Goal: Transaction & Acquisition: Obtain resource

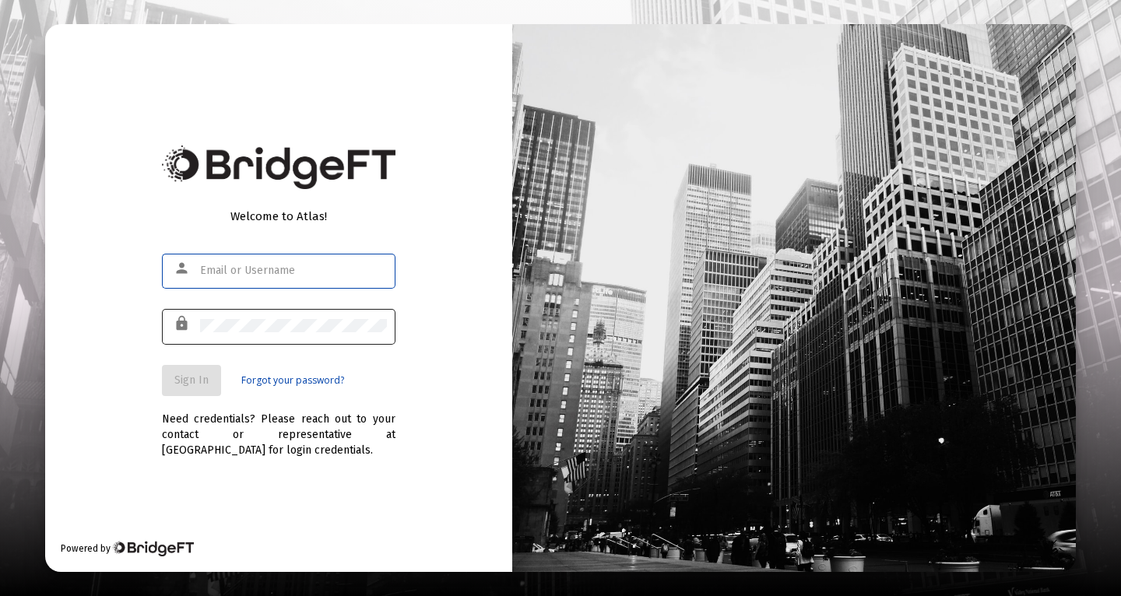
type input "[PERSON_NAME][EMAIL_ADDRESS][PERSON_NAME][DOMAIN_NAME]"
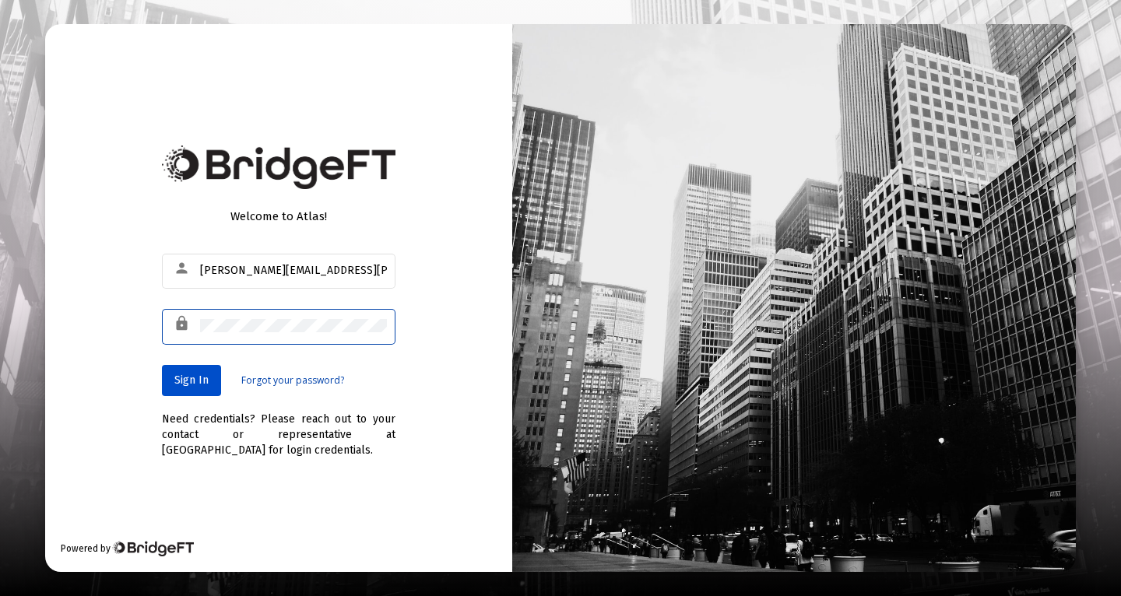
click at [192, 378] on span "Sign In" at bounding box center [191, 380] width 34 height 13
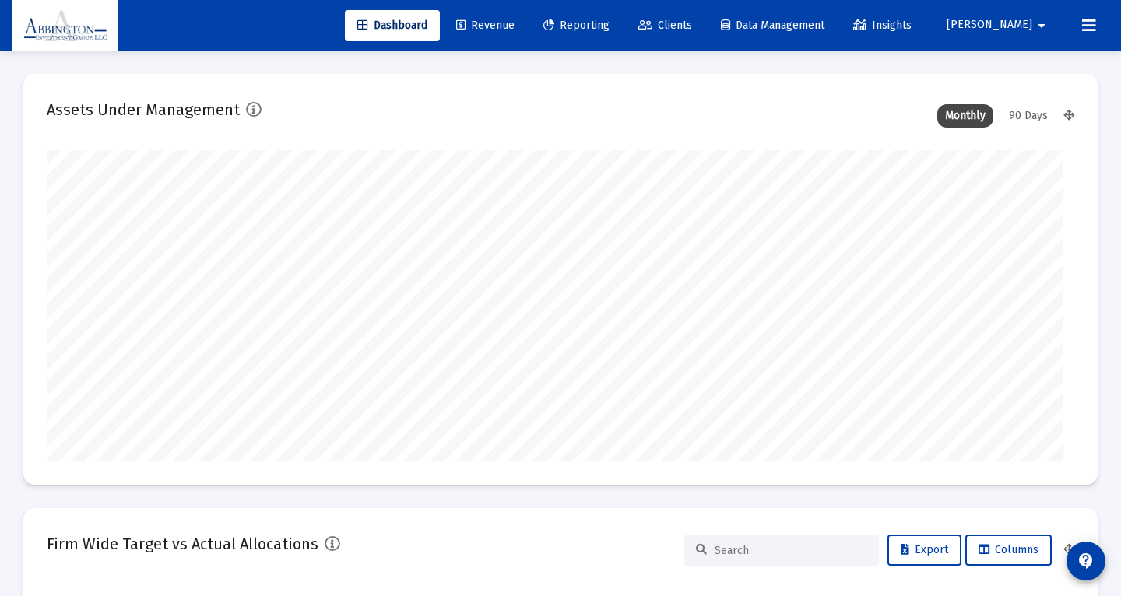
type input "[DATE]"
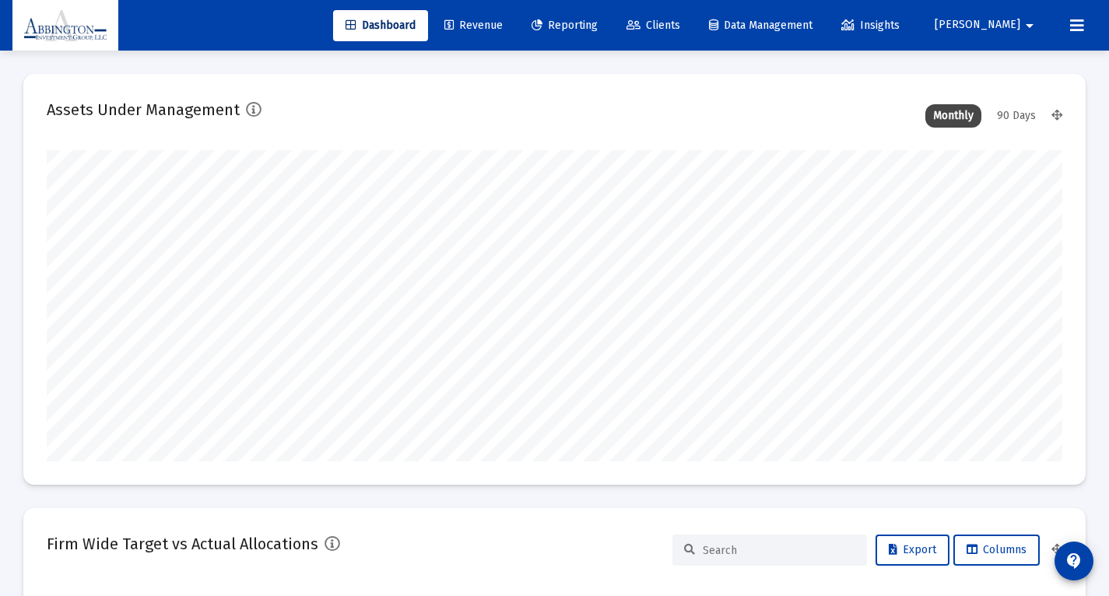
scroll to position [311, 473]
click at [598, 24] on span "Reporting" at bounding box center [565, 25] width 66 height 13
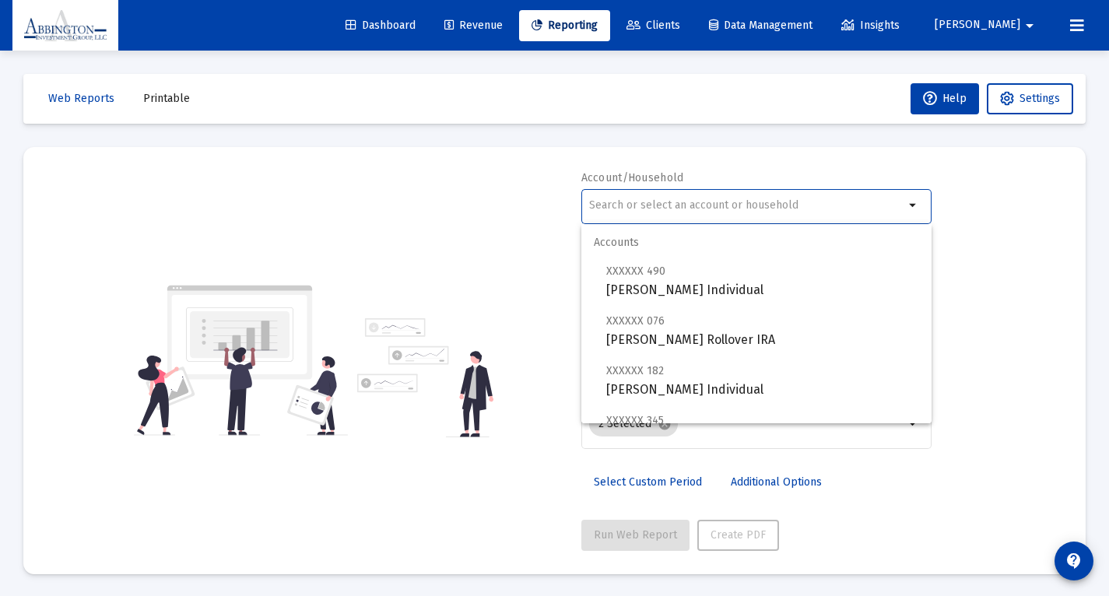
click at [672, 204] on input "text" at bounding box center [746, 205] width 315 height 12
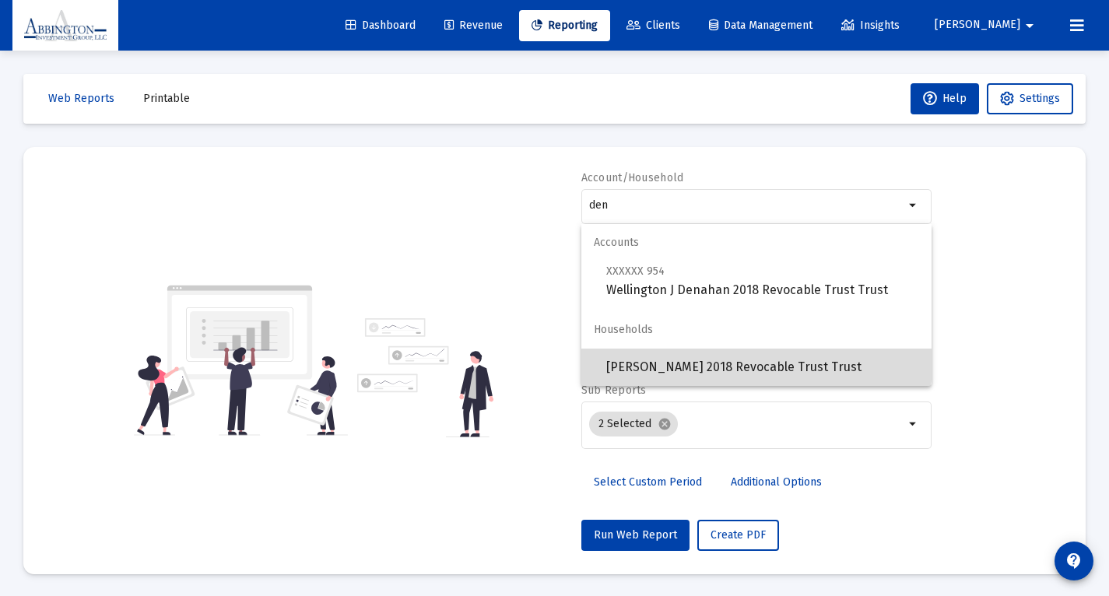
click at [739, 363] on span "[PERSON_NAME] 2018 Revocable Trust Trust" at bounding box center [762, 367] width 313 height 37
type input "[PERSON_NAME] 2018 Revocable Trust Trust"
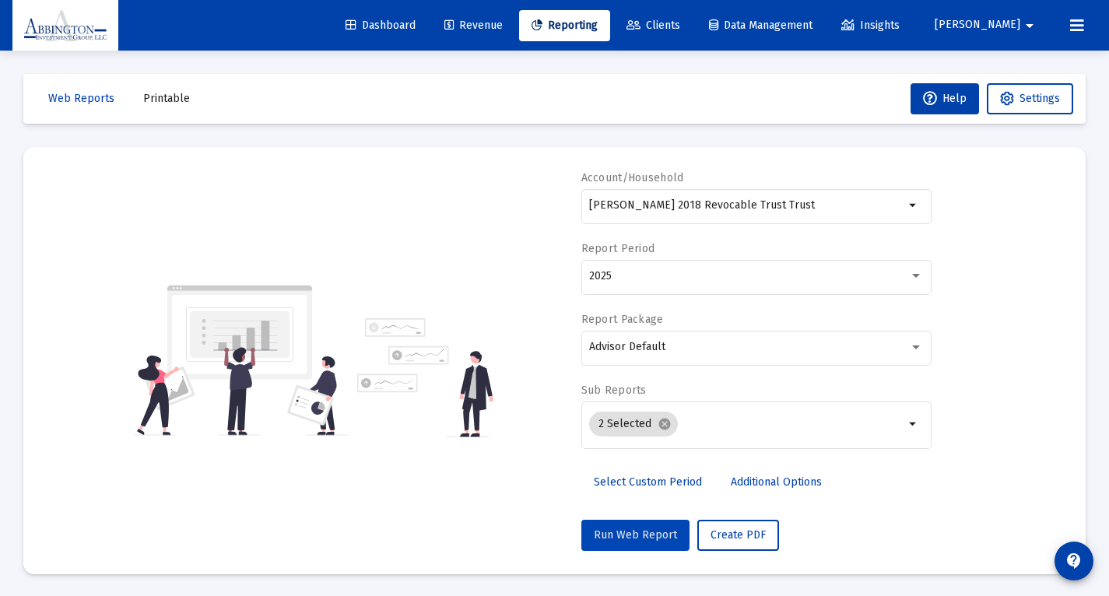
click at [635, 535] on span "Run Web Report" at bounding box center [635, 535] width 83 height 13
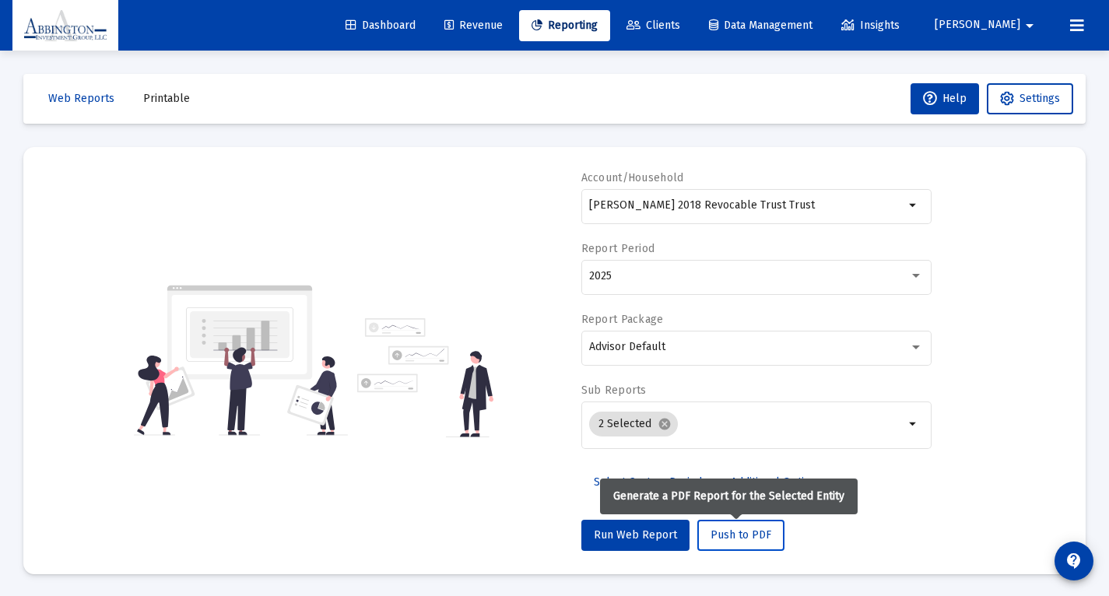
click at [705, 530] on button "Push to PDF" at bounding box center [741, 535] width 87 height 31
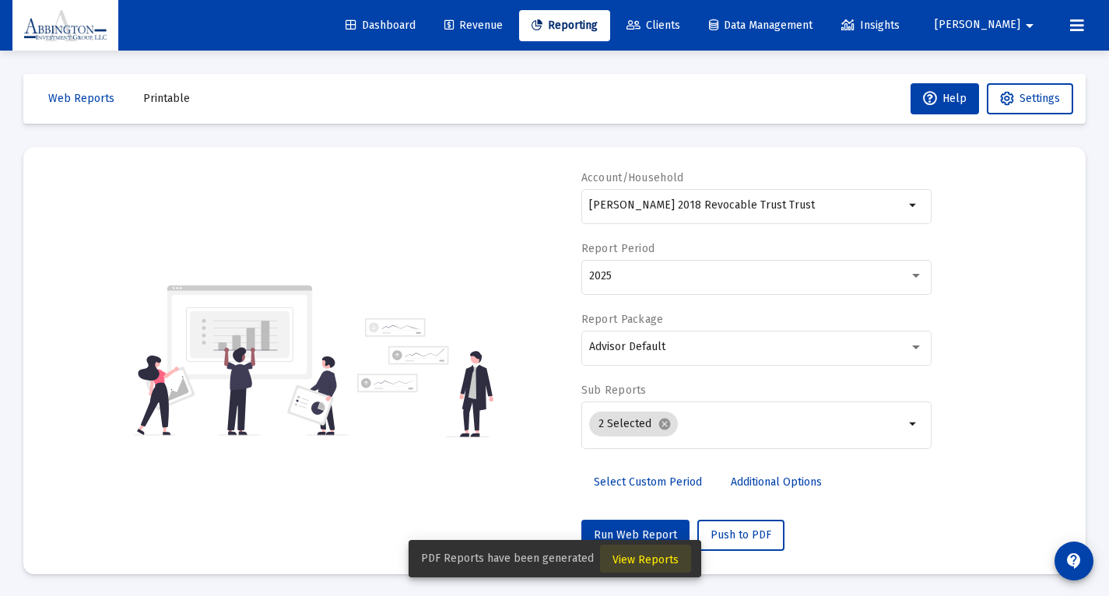
click at [663, 559] on span "View Reports" at bounding box center [646, 560] width 66 height 13
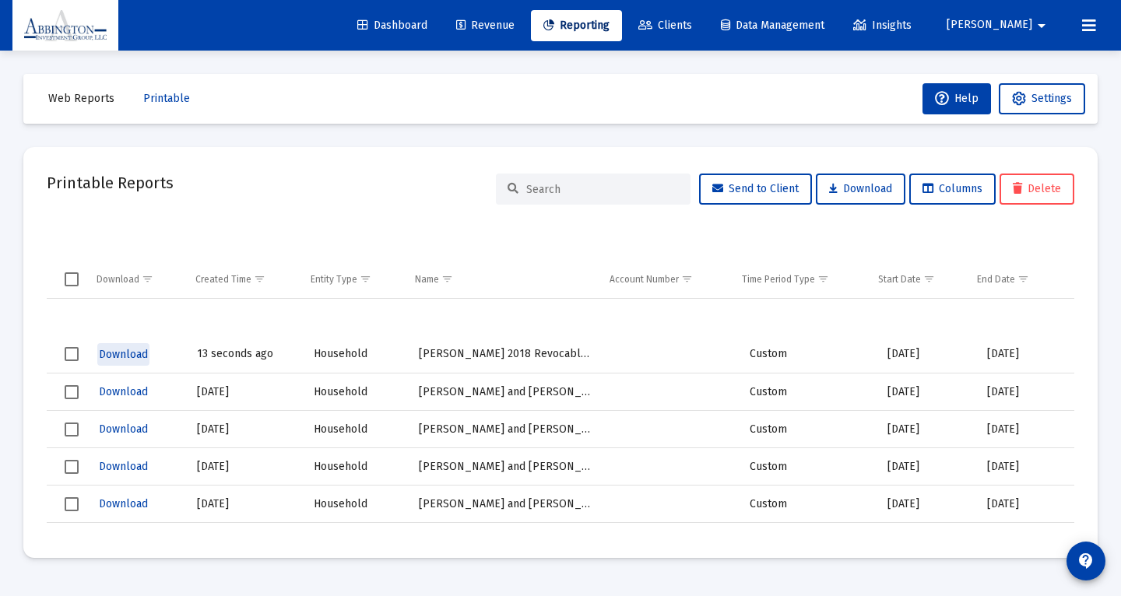
click at [125, 357] on span "Download" at bounding box center [123, 354] width 49 height 13
click at [610, 27] on span "Reporting" at bounding box center [576, 25] width 66 height 13
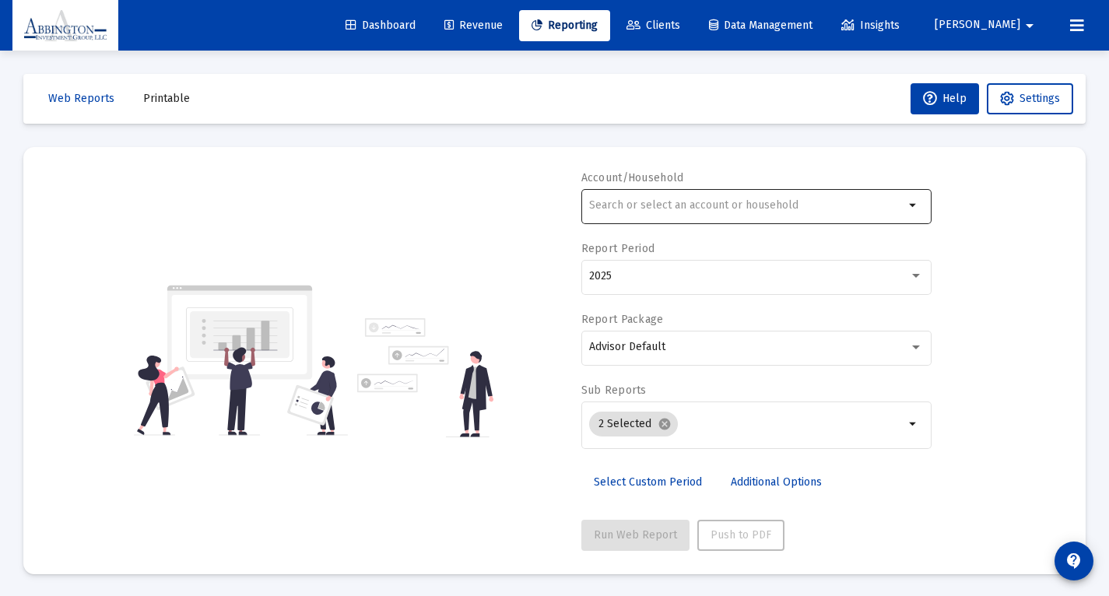
click at [638, 209] on input "text" at bounding box center [746, 205] width 315 height 12
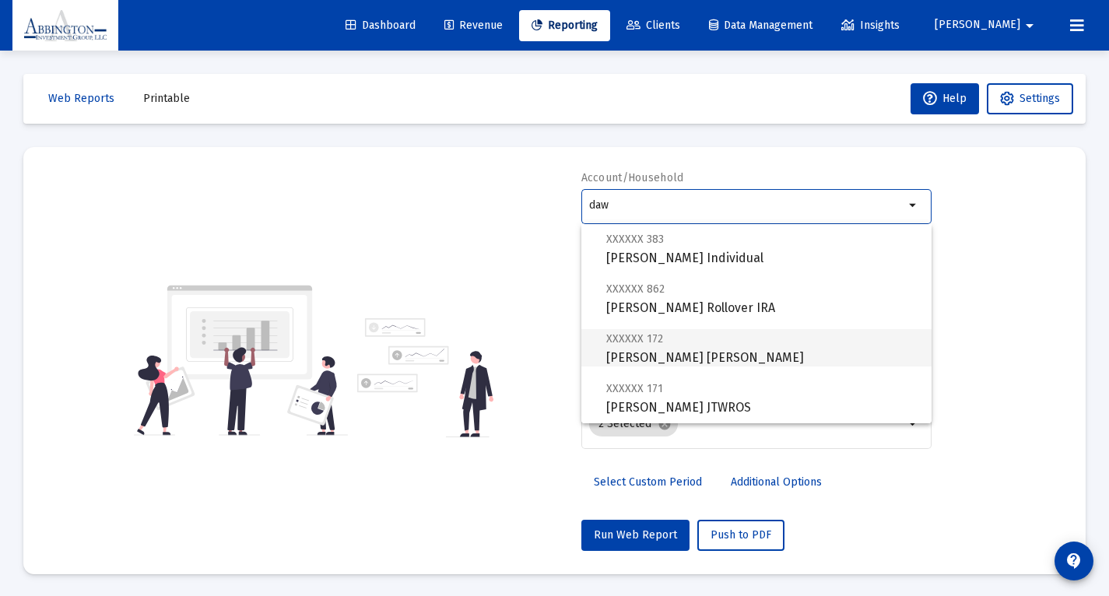
scroll to position [51, 0]
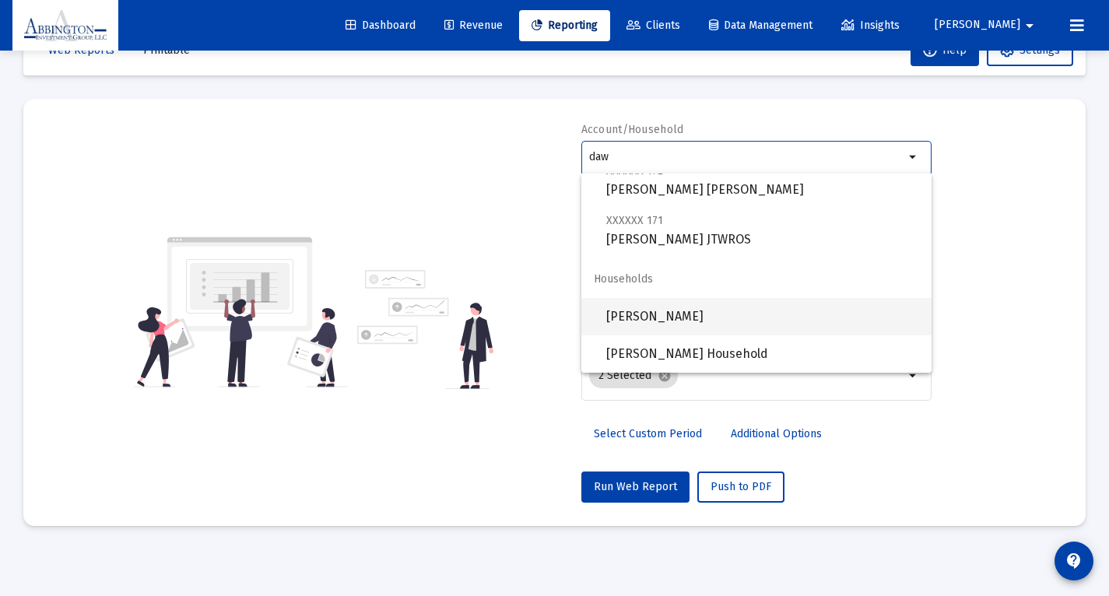
click at [670, 317] on span "[PERSON_NAME]" at bounding box center [762, 316] width 313 height 37
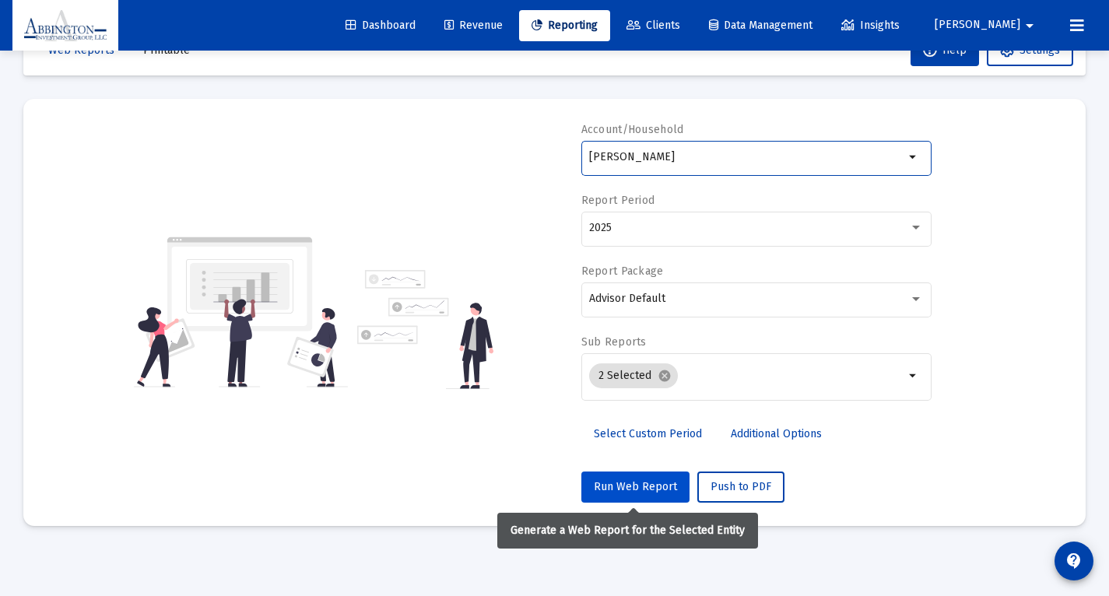
click at [647, 489] on span "Run Web Report" at bounding box center [635, 486] width 83 height 13
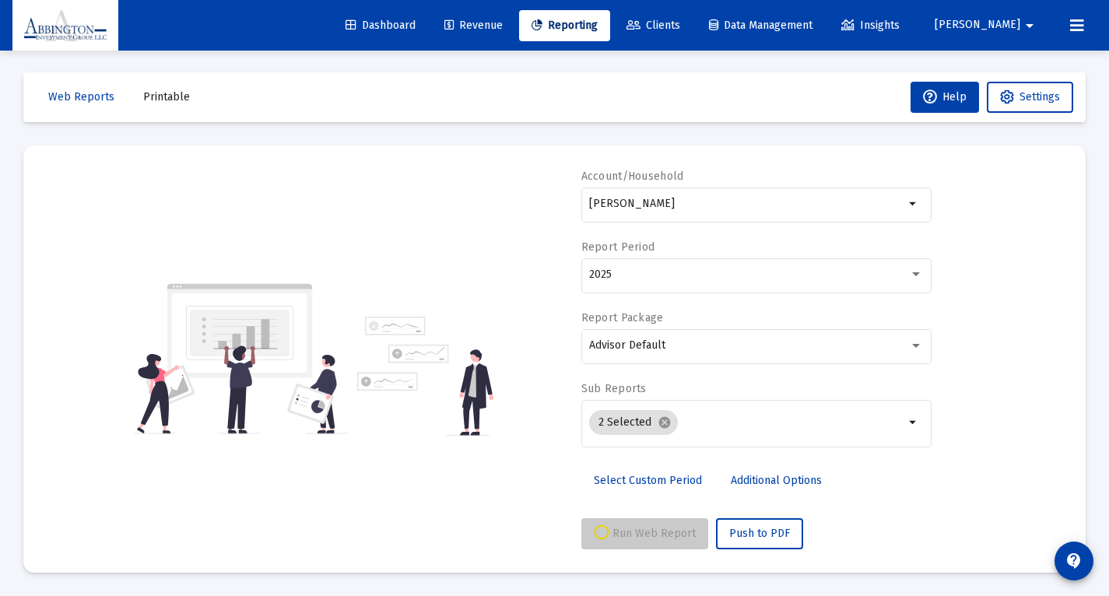
scroll to position [4, 0]
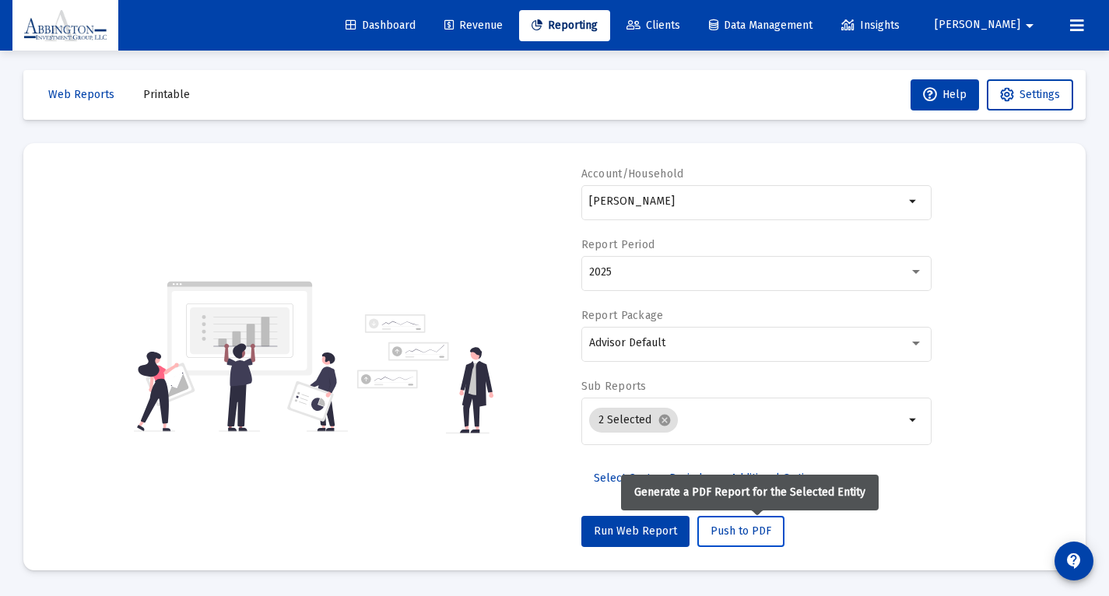
click at [741, 533] on span "Push to PDF" at bounding box center [741, 531] width 61 height 13
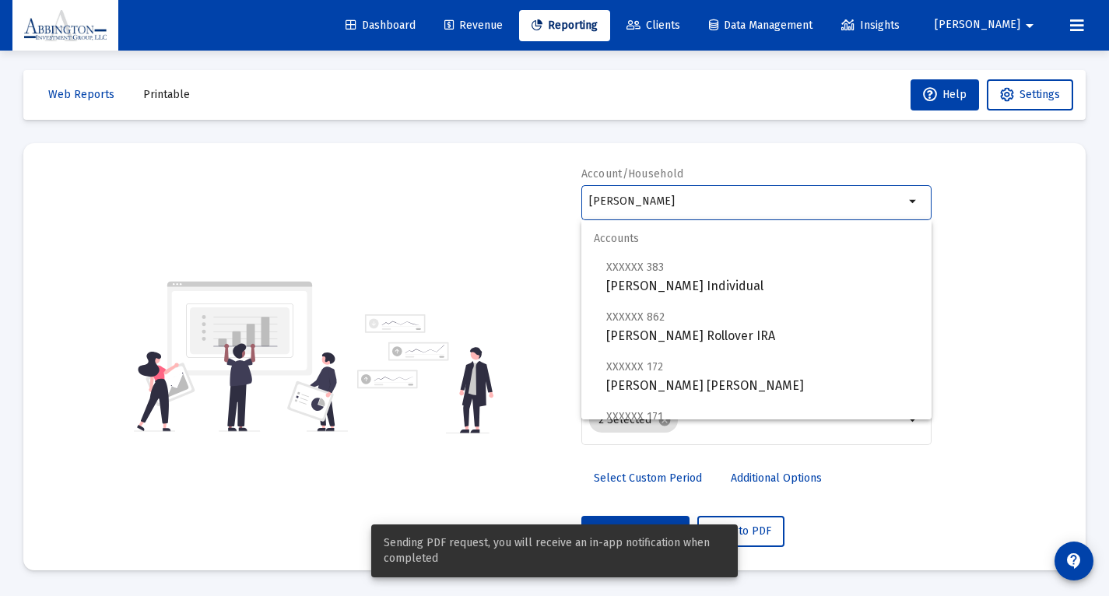
click at [680, 206] on input "[PERSON_NAME]" at bounding box center [746, 201] width 315 height 12
drag, startPoint x: 680, startPoint y: 206, endPoint x: 544, endPoint y: 199, distance: 135.6
click at [544, 199] on div "Account/Household [PERSON_NAME] arrow_drop_down Report Period 2025 Report Packa…" at bounding box center [555, 357] width 1016 height 381
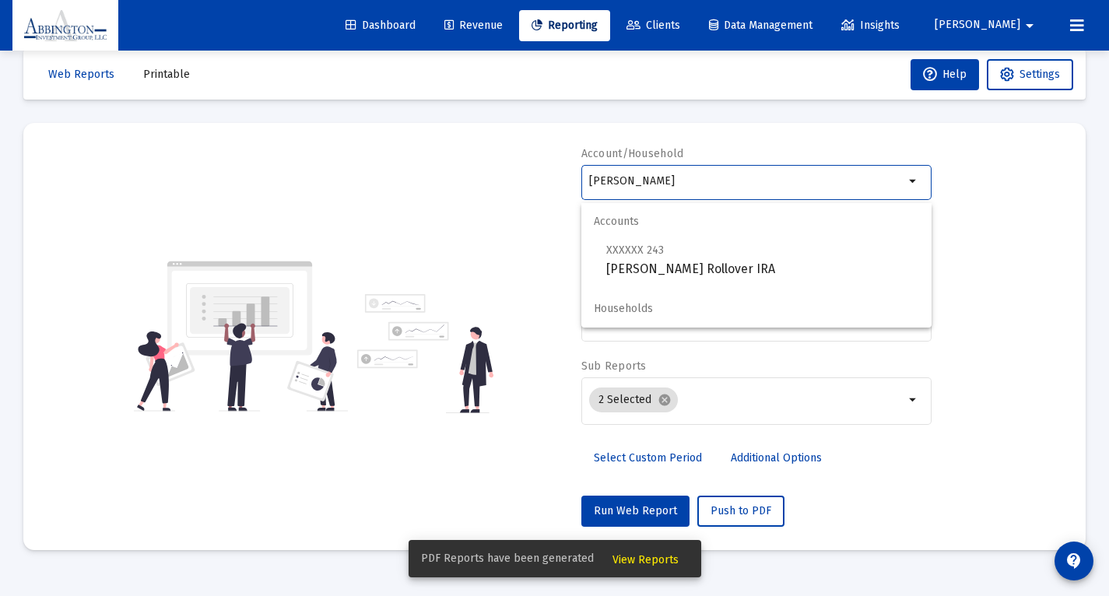
scroll to position [6, 0]
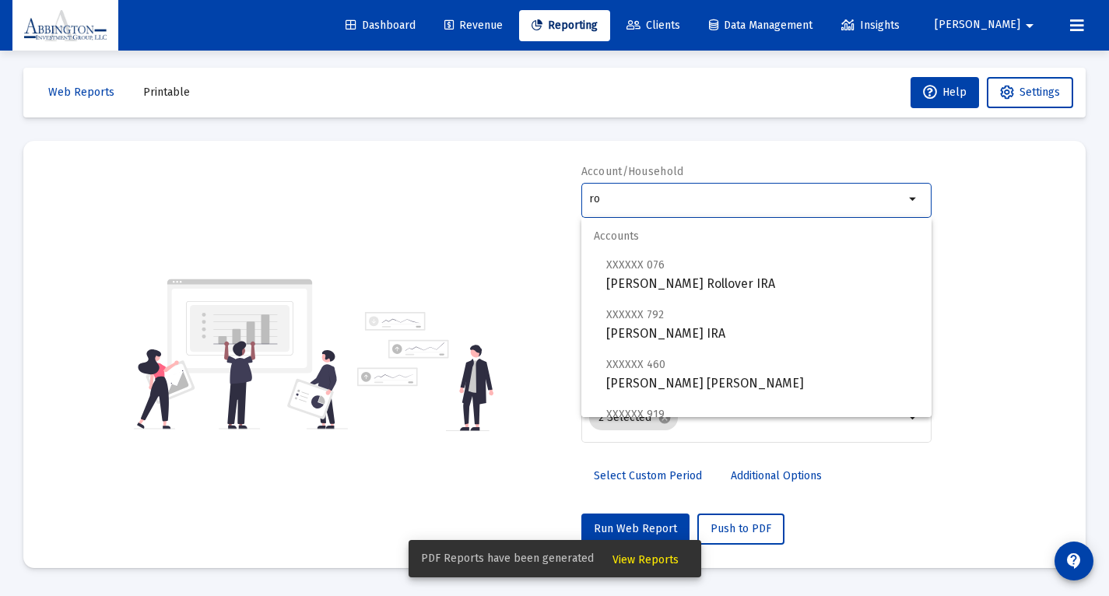
type input "r"
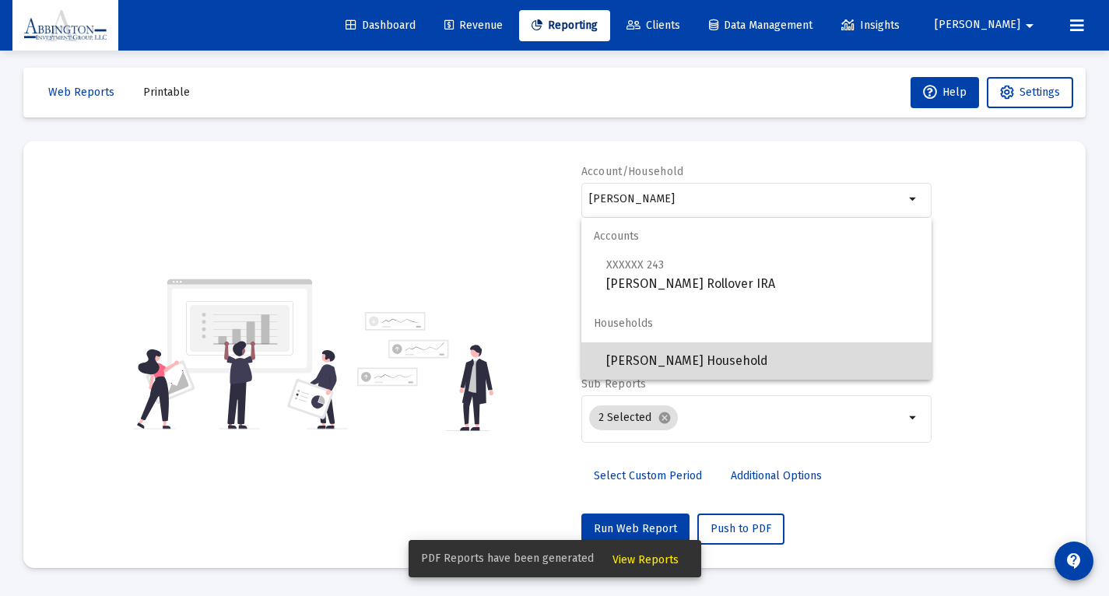
click at [683, 360] on span "[PERSON_NAME] Household" at bounding box center [762, 361] width 313 height 37
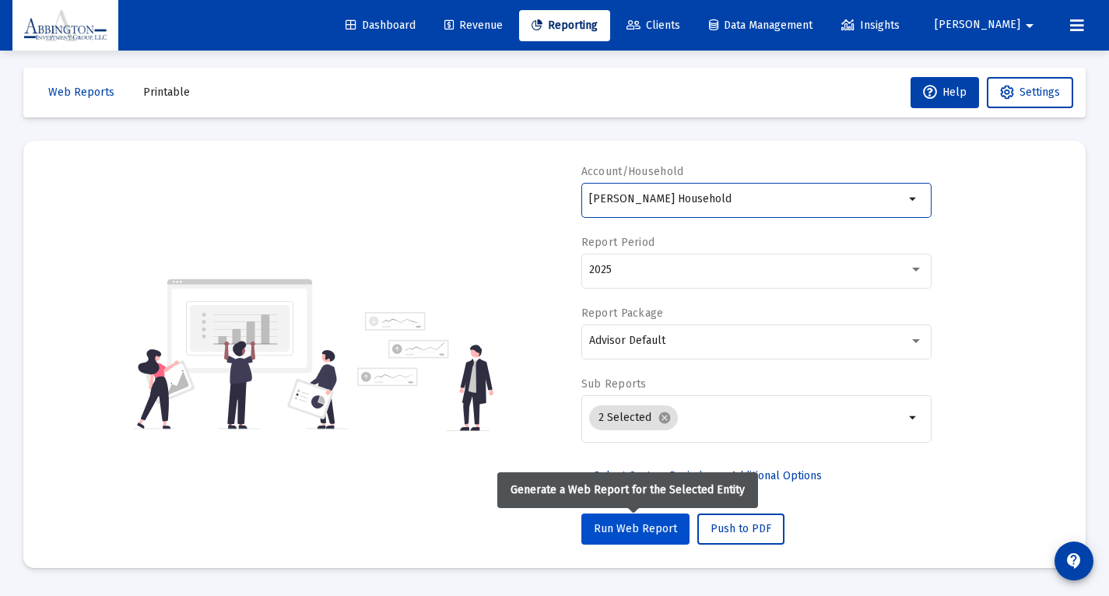
click at [637, 536] on span "Run Web Report" at bounding box center [635, 528] width 83 height 13
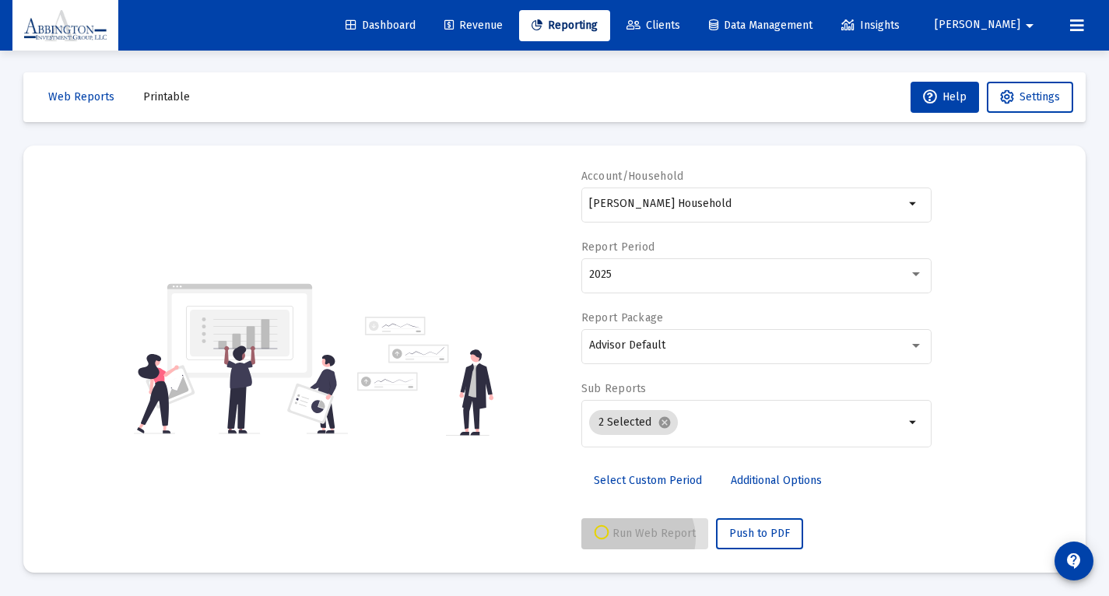
scroll to position [4, 0]
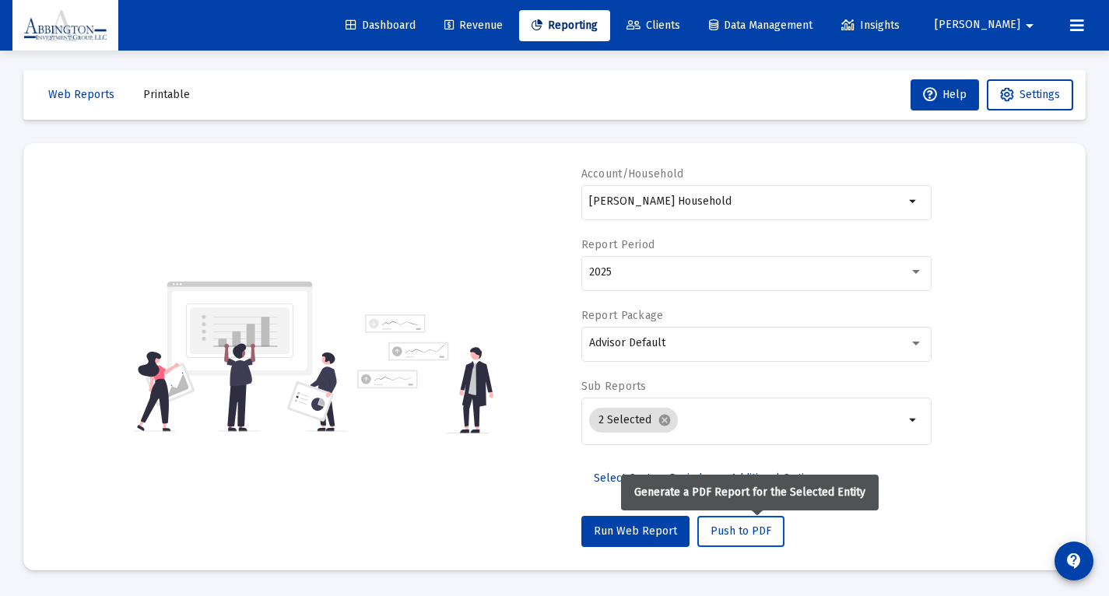
click at [766, 540] on button "Push to PDF" at bounding box center [741, 531] width 87 height 31
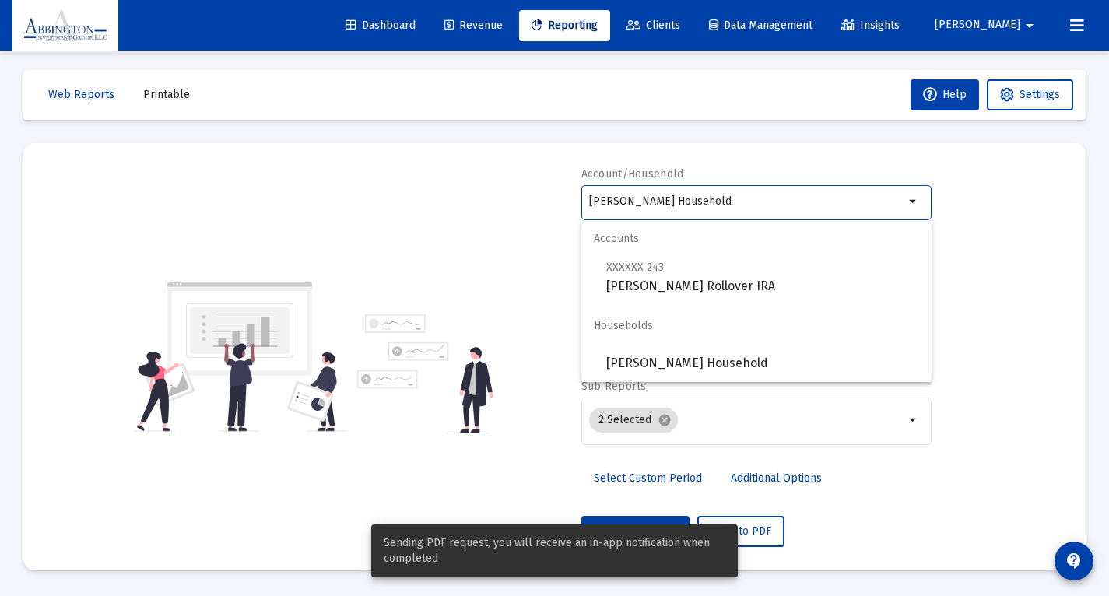
click at [702, 202] on input "[PERSON_NAME] Household" at bounding box center [746, 201] width 315 height 12
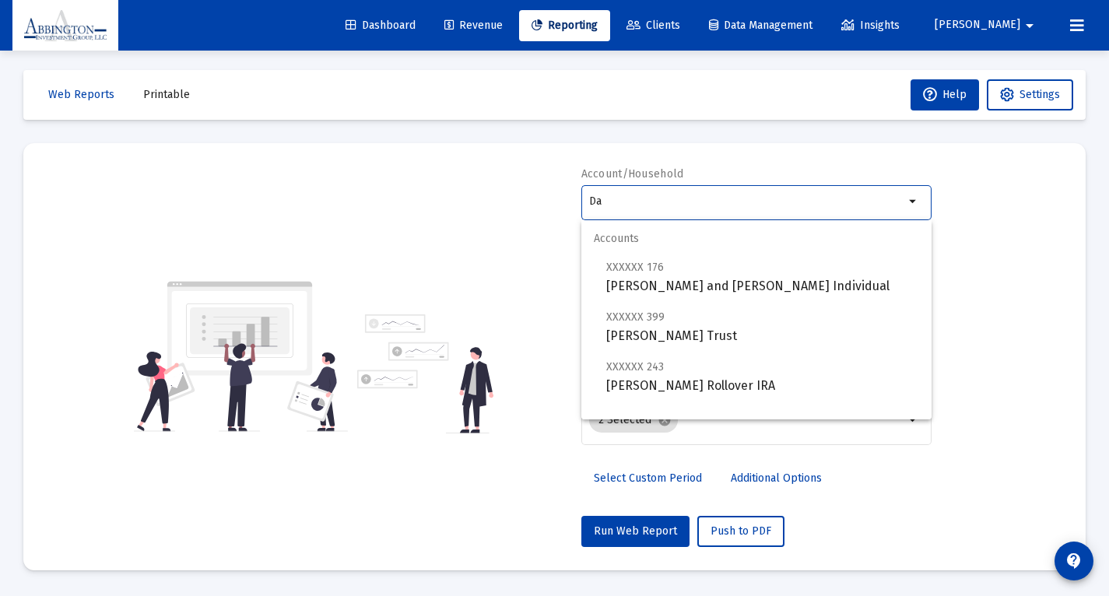
type input "D"
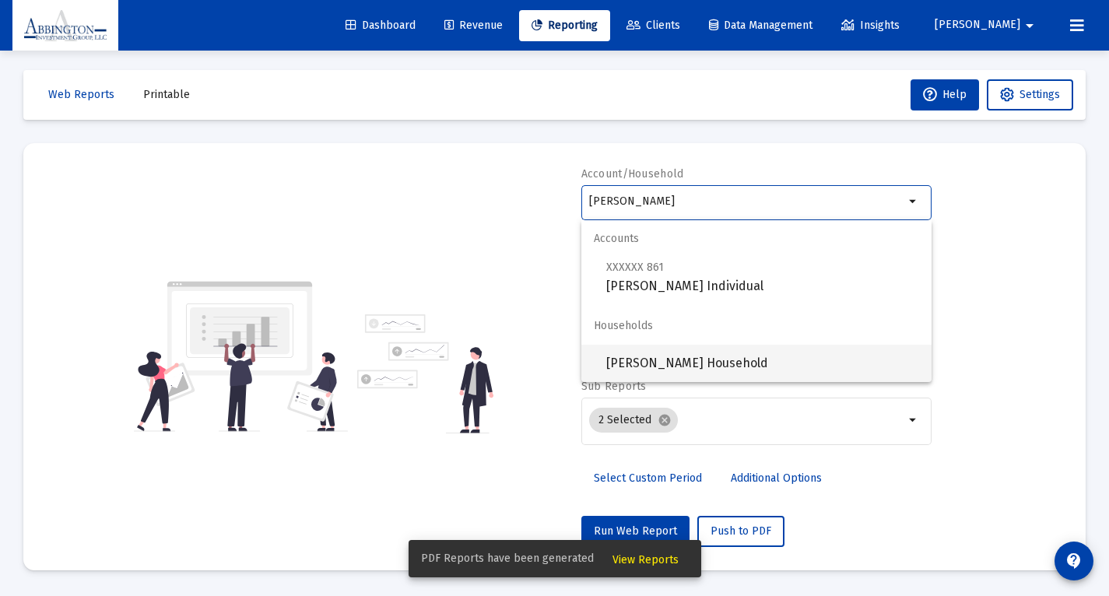
drag, startPoint x: 709, startPoint y: 209, endPoint x: 694, endPoint y: 365, distance: 156.5
click at [694, 365] on span "[PERSON_NAME] Household" at bounding box center [762, 363] width 313 height 37
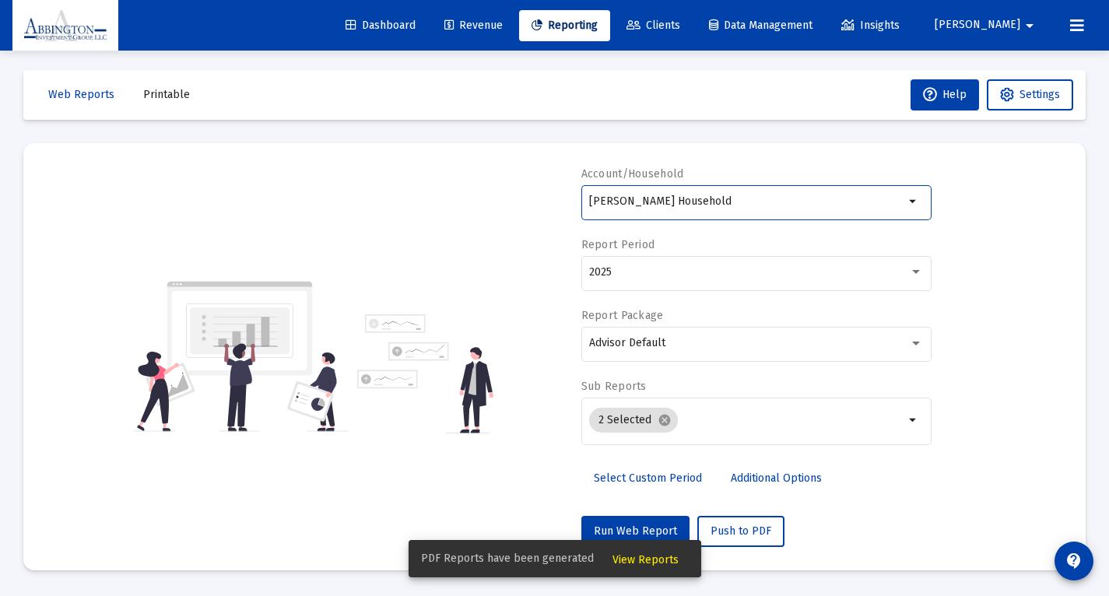
click at [663, 529] on div "PDF Reports have been generated View Reports" at bounding box center [555, 559] width 330 height 75
click at [504, 517] on div "Account/Household [PERSON_NAME] Household arrow_drop_down Report Period 2025 Re…" at bounding box center [555, 357] width 1016 height 381
click at [655, 529] on div "PDF Reports have been generated View Reports" at bounding box center [555, 559] width 330 height 75
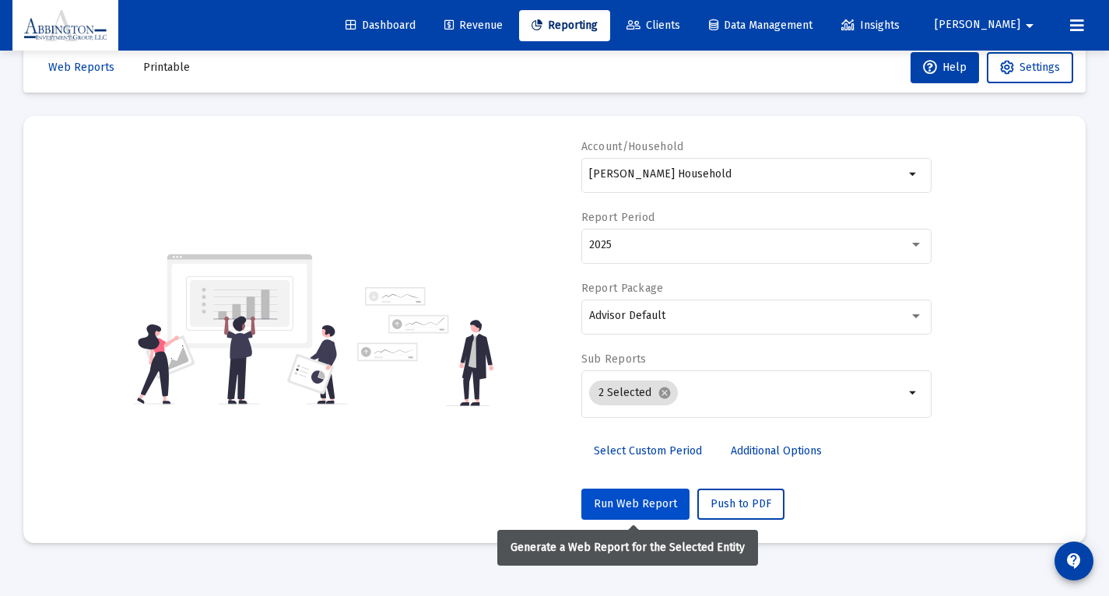
click at [648, 508] on span "Run Web Report" at bounding box center [635, 503] width 83 height 13
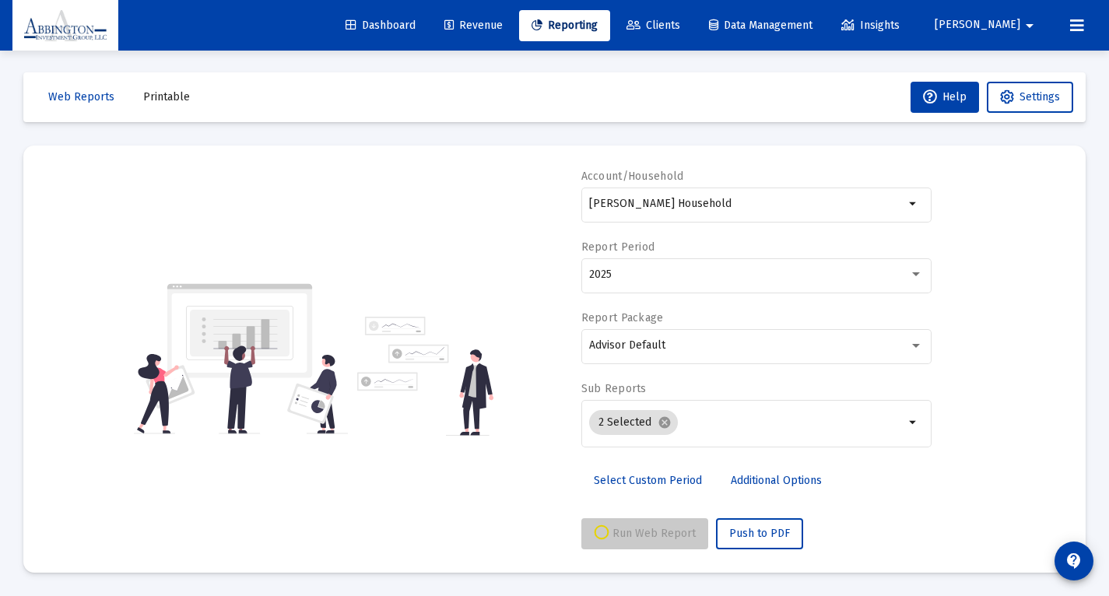
scroll to position [4, 0]
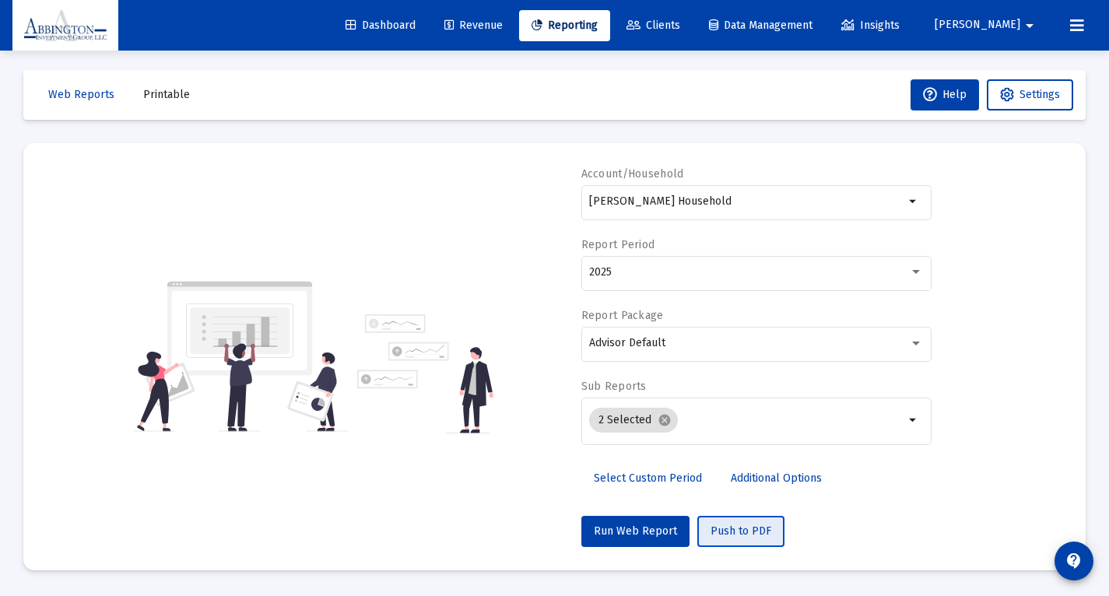
click at [768, 541] on button "Push to PDF" at bounding box center [741, 531] width 87 height 31
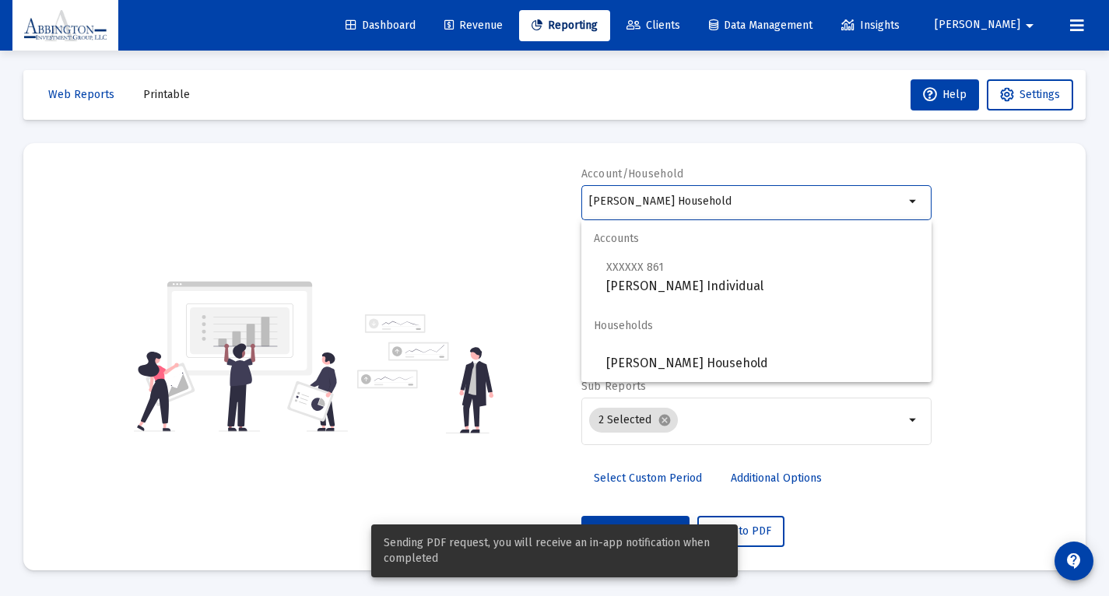
click at [724, 198] on input "[PERSON_NAME] Household" at bounding box center [746, 201] width 315 height 12
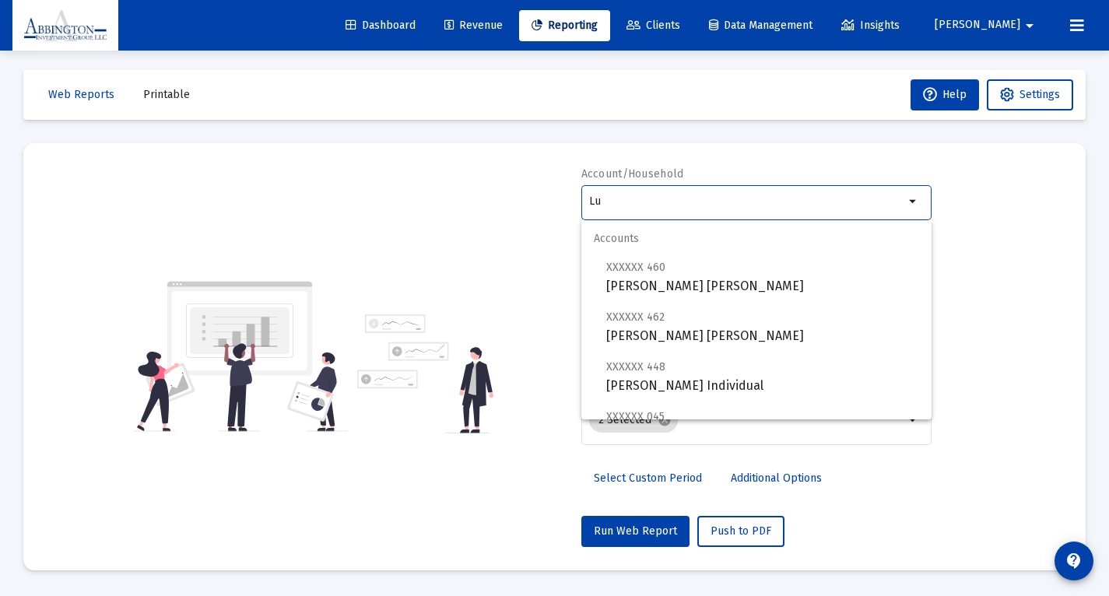
type input "L"
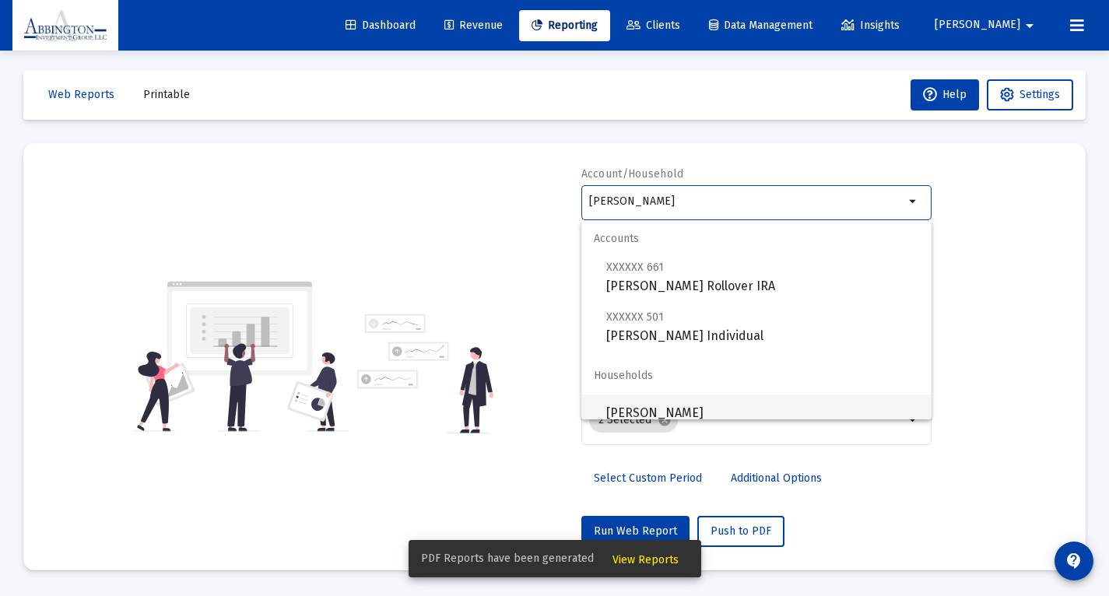
click at [645, 414] on span "[PERSON_NAME]" at bounding box center [762, 413] width 313 height 37
type input "[PERSON_NAME]"
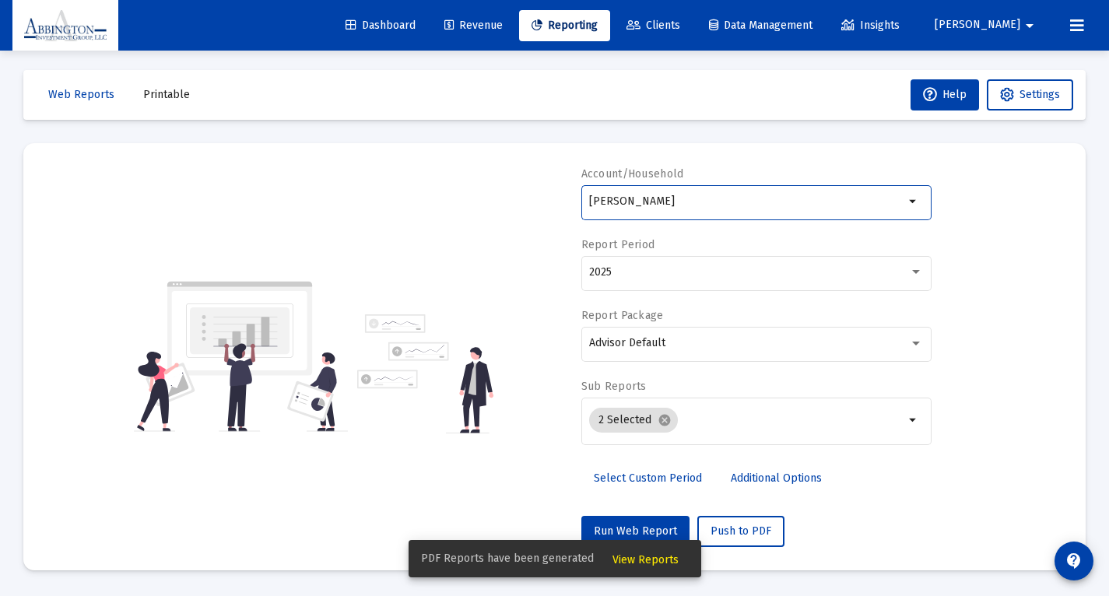
click at [663, 531] on div "PDF Reports have been generated View Reports" at bounding box center [555, 559] width 330 height 75
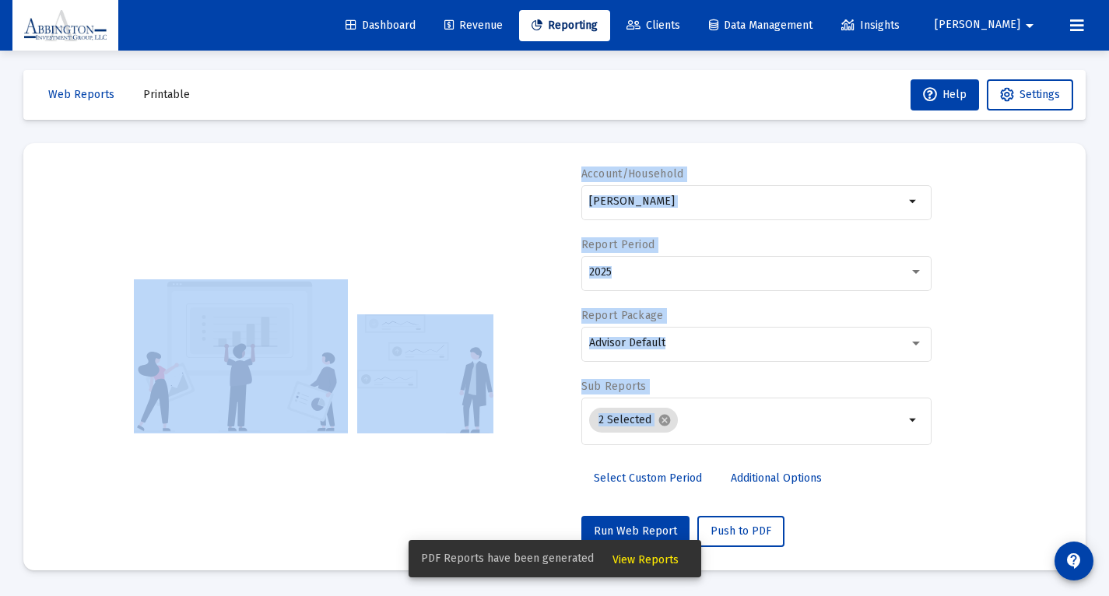
drag, startPoint x: 533, startPoint y: 549, endPoint x: 435, endPoint y: 516, distance: 103.4
click at [435, 516] on body "Dashboard Revenue Reporting Clients Data Management Insights [PERSON_NAME] Inte…" at bounding box center [554, 294] width 1109 height 596
click at [906, 533] on div "Run Web Report Push to PDF" at bounding box center [757, 531] width 350 height 31
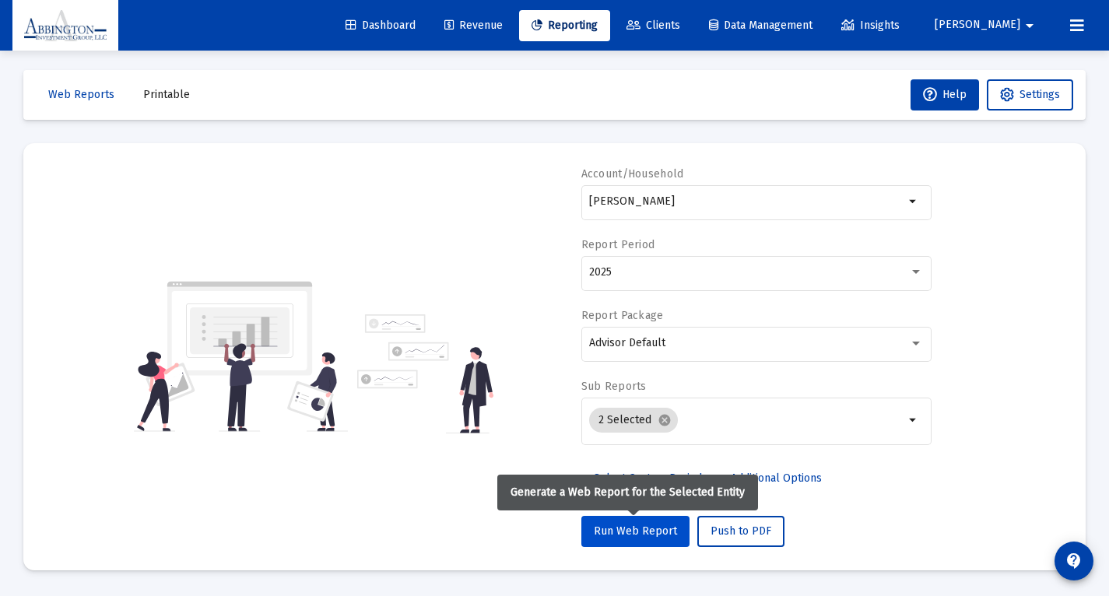
click at [673, 535] on span "Run Web Report" at bounding box center [635, 531] width 83 height 13
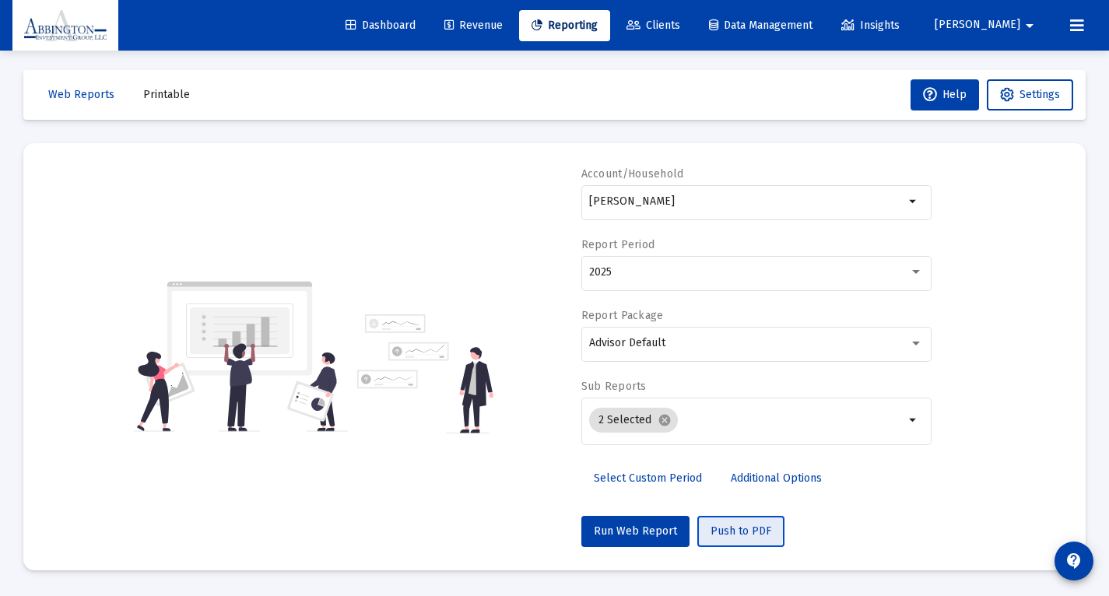
click at [719, 529] on span "Push to PDF" at bounding box center [741, 531] width 61 height 13
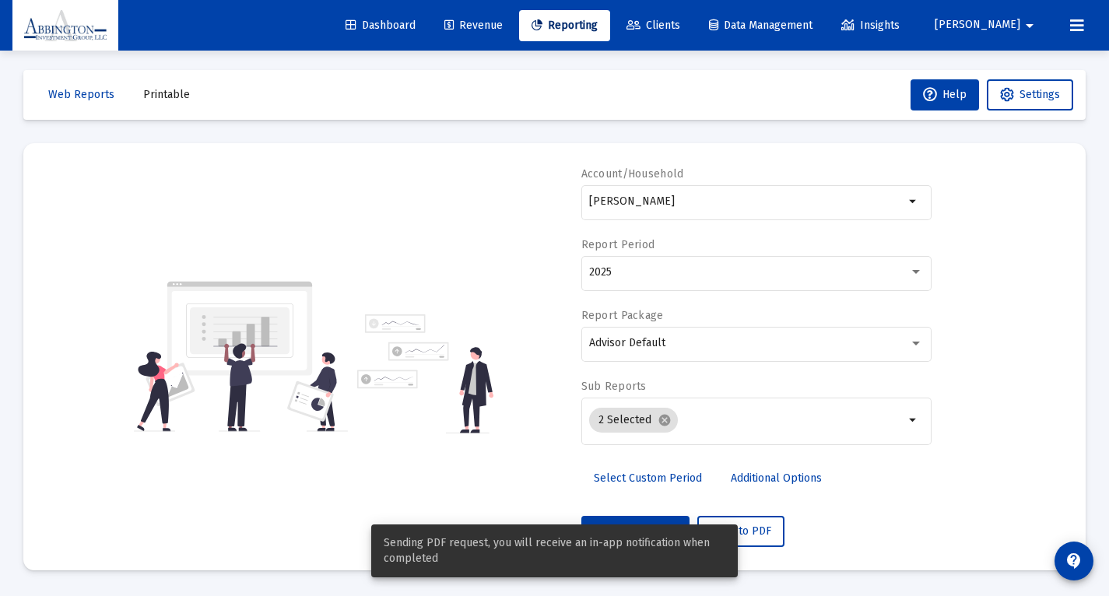
click at [162, 97] on span "Printable" at bounding box center [166, 94] width 47 height 13
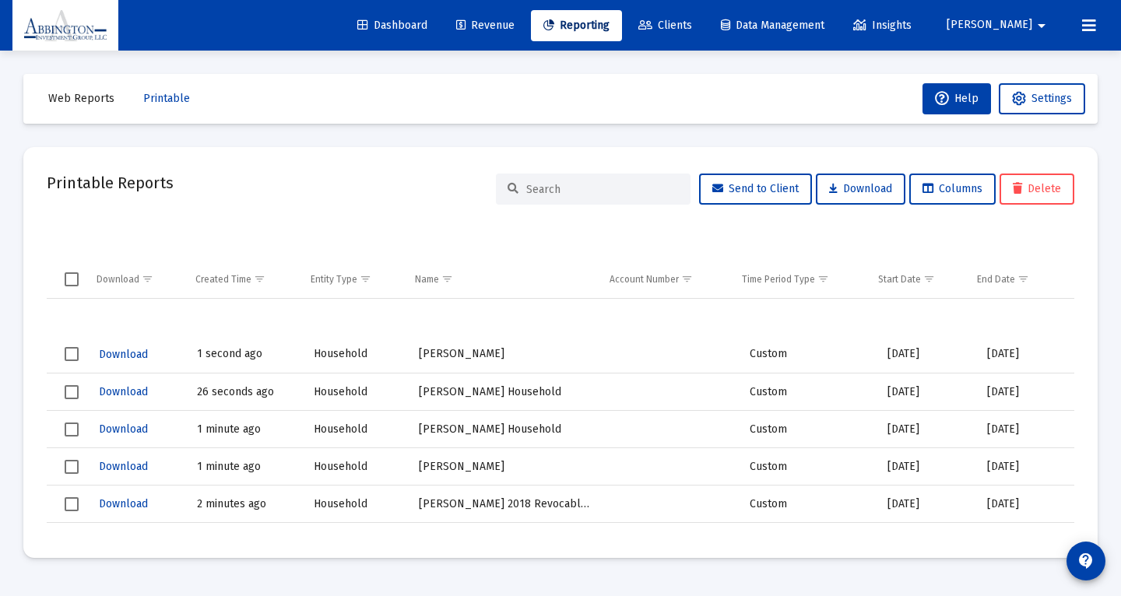
scroll to position [27, 0]
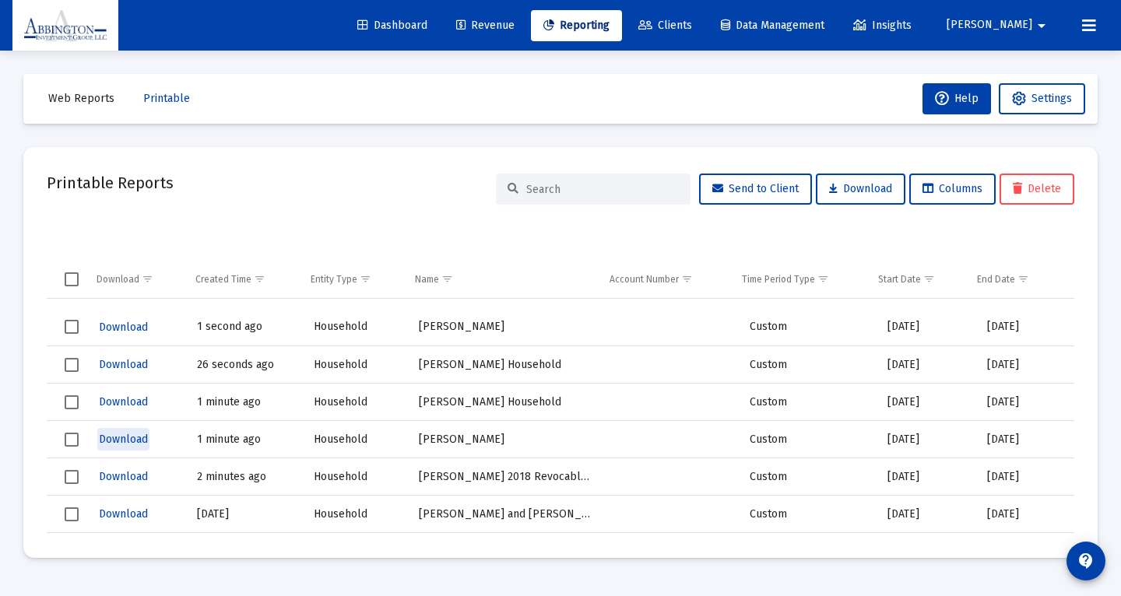
click at [139, 441] on span "Download" at bounding box center [123, 439] width 49 height 13
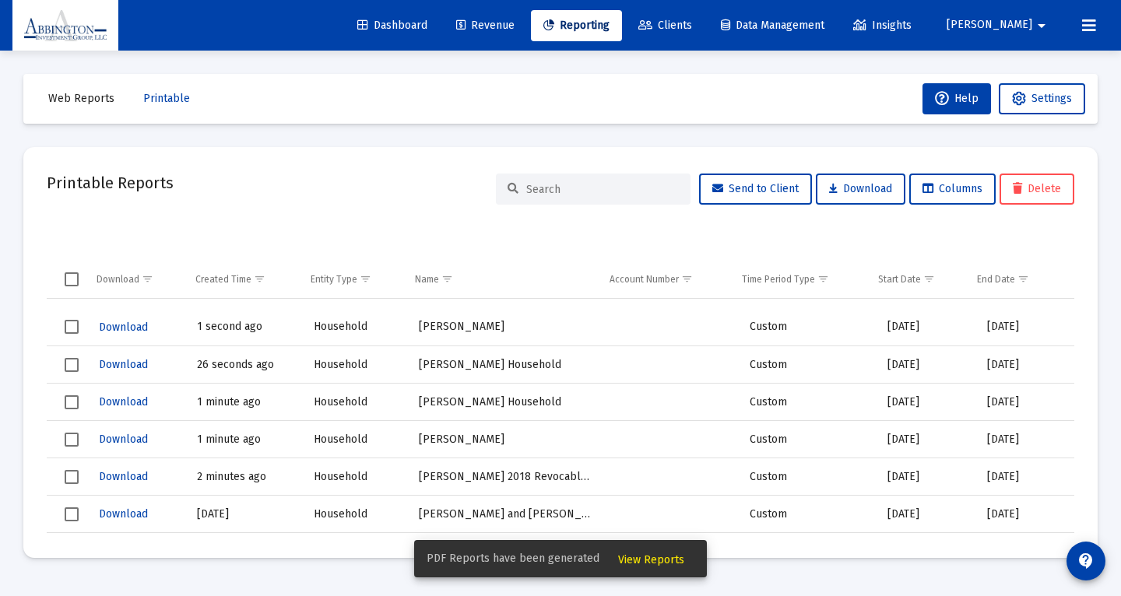
click at [110, 399] on span "Download" at bounding box center [123, 401] width 49 height 13
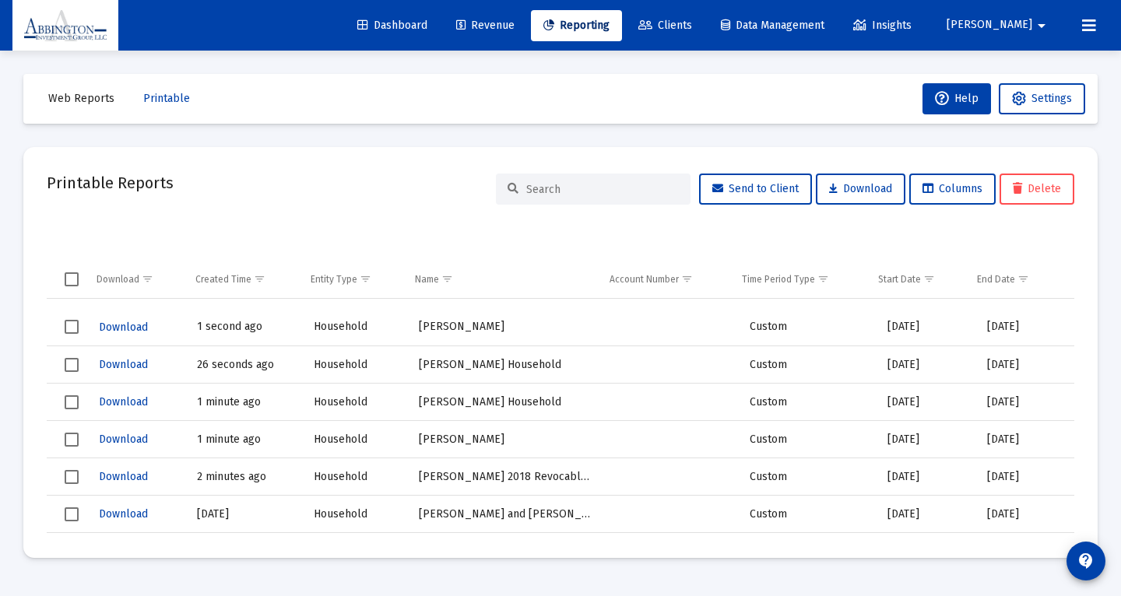
click at [138, 367] on span "Download" at bounding box center [123, 364] width 49 height 13
click at [136, 369] on span "Download" at bounding box center [123, 364] width 49 height 13
click at [107, 325] on span "Download" at bounding box center [123, 327] width 49 height 13
click at [90, 98] on span "Web Reports" at bounding box center [81, 98] width 66 height 13
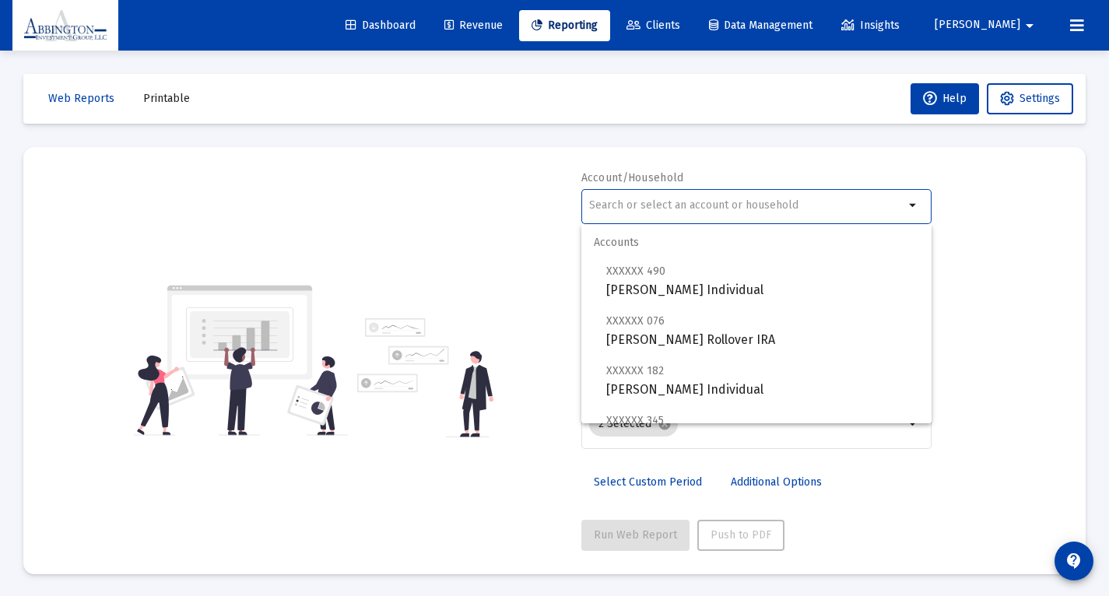
click at [642, 202] on input "text" at bounding box center [746, 205] width 315 height 12
type input ";"
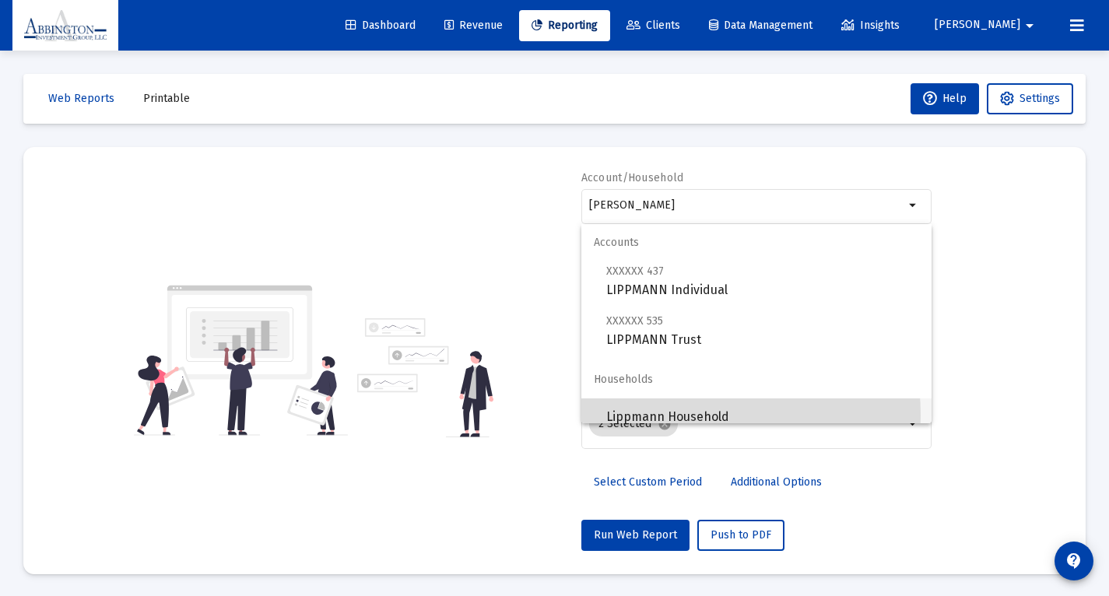
click at [689, 415] on span "Lippmann Household" at bounding box center [762, 417] width 313 height 37
type input "Lippmann Household"
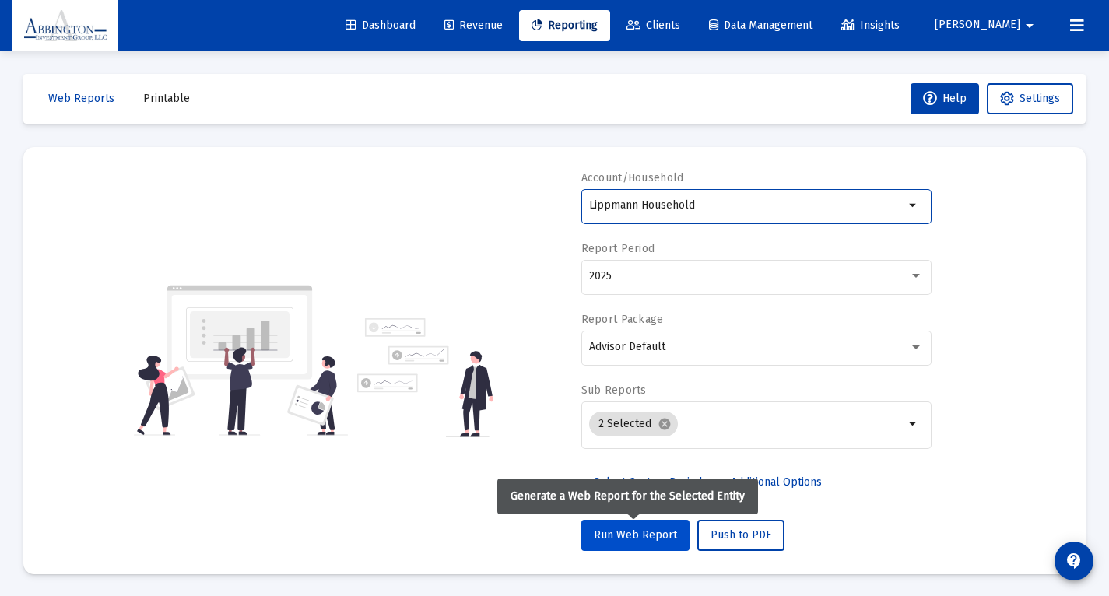
click at [638, 547] on button "Run Web Report" at bounding box center [636, 535] width 108 height 31
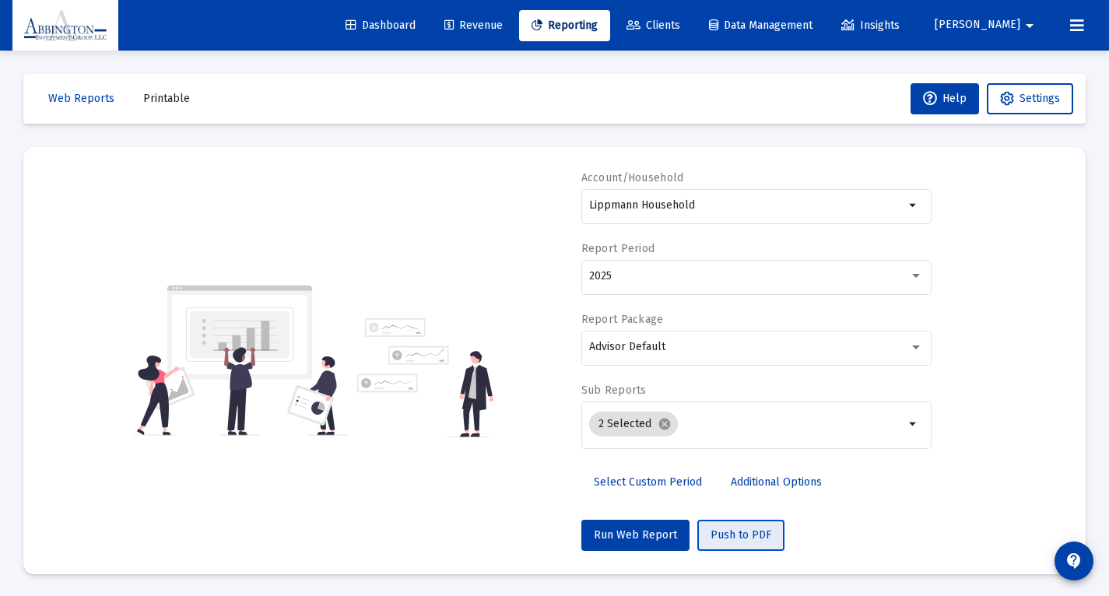
click at [729, 534] on span "Push to PDF" at bounding box center [741, 535] width 61 height 13
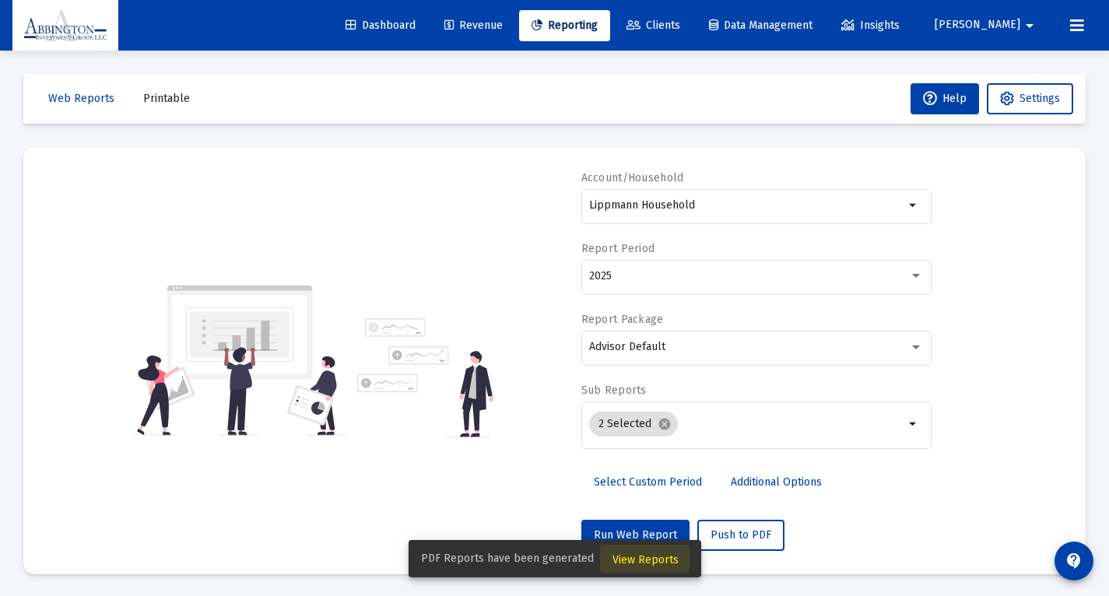
click at [625, 558] on span "View Reports" at bounding box center [646, 560] width 66 height 13
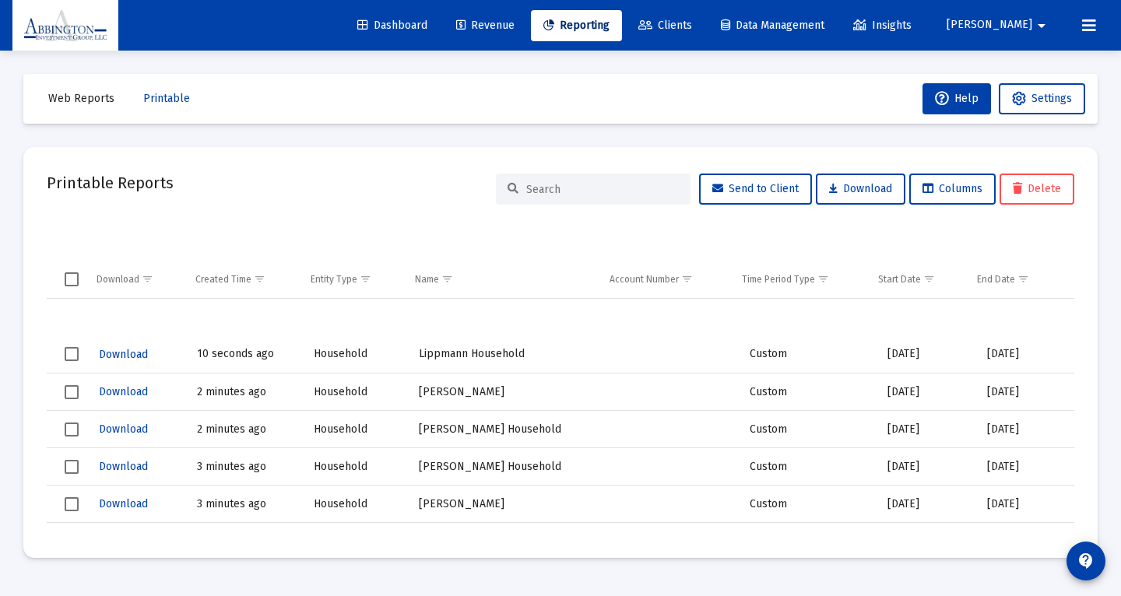
click at [130, 358] on span "Download" at bounding box center [123, 354] width 49 height 13
click at [97, 100] on span "Web Reports" at bounding box center [81, 98] width 66 height 13
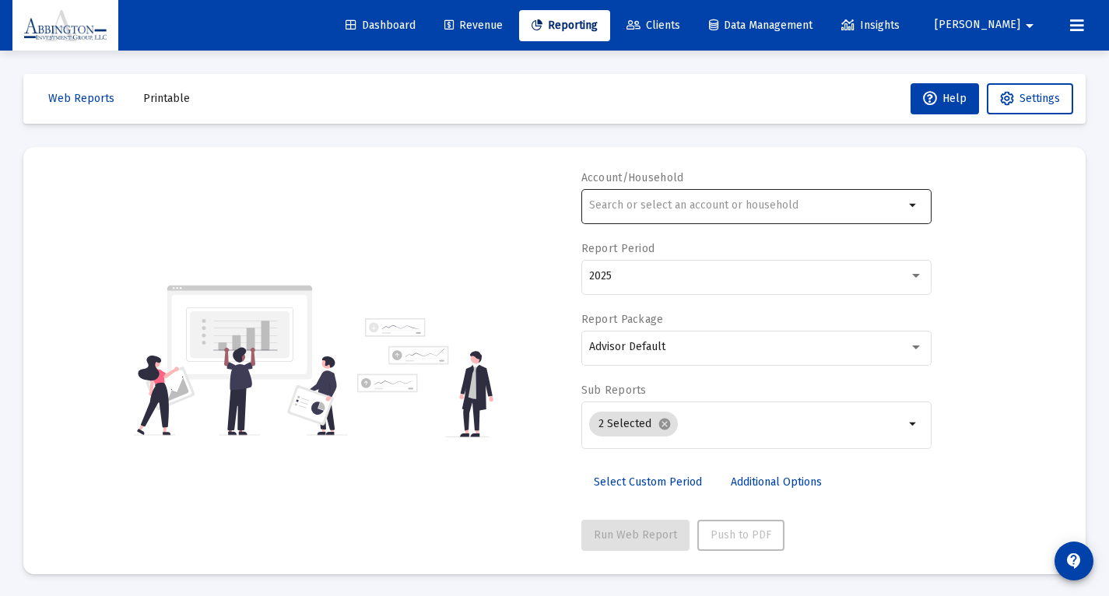
click at [640, 213] on div at bounding box center [746, 205] width 315 height 38
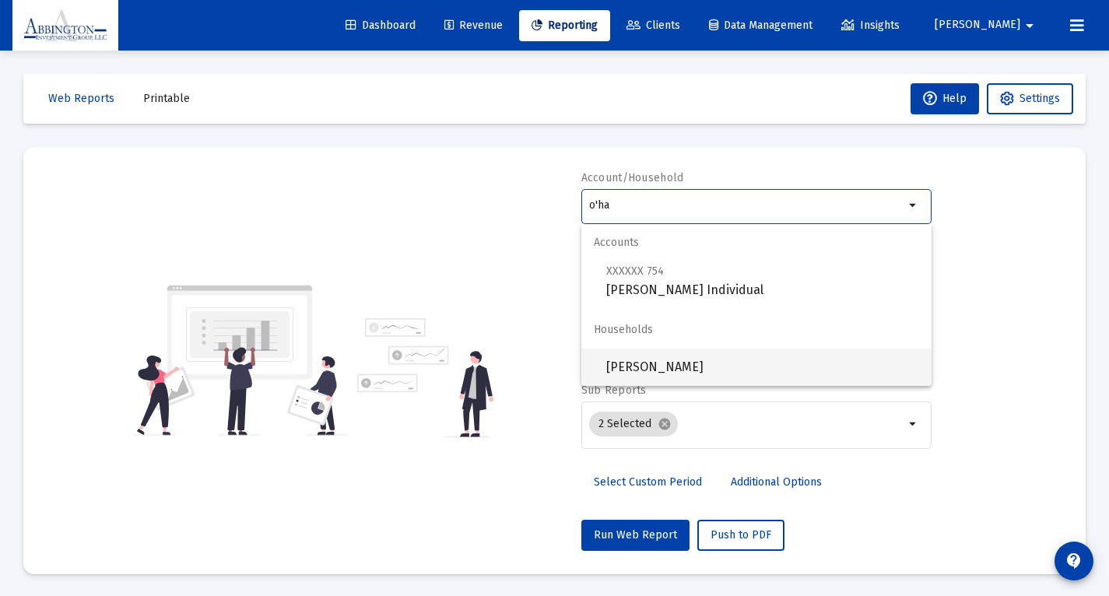
click at [677, 363] on span "[PERSON_NAME]" at bounding box center [762, 367] width 313 height 37
type input "[PERSON_NAME]"
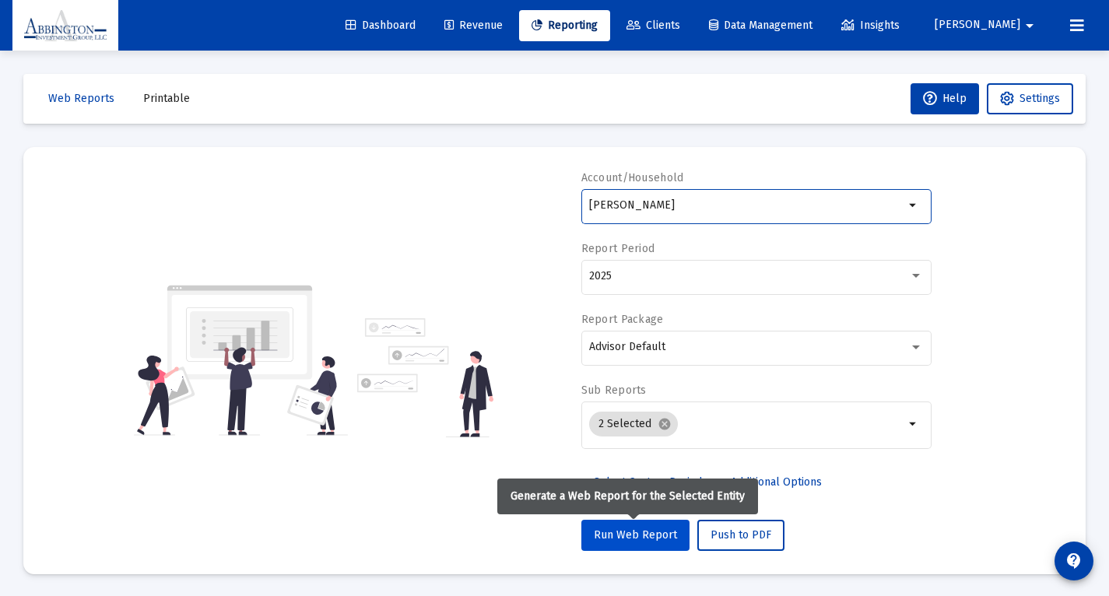
click at [636, 547] on button "Run Web Report" at bounding box center [636, 535] width 108 height 31
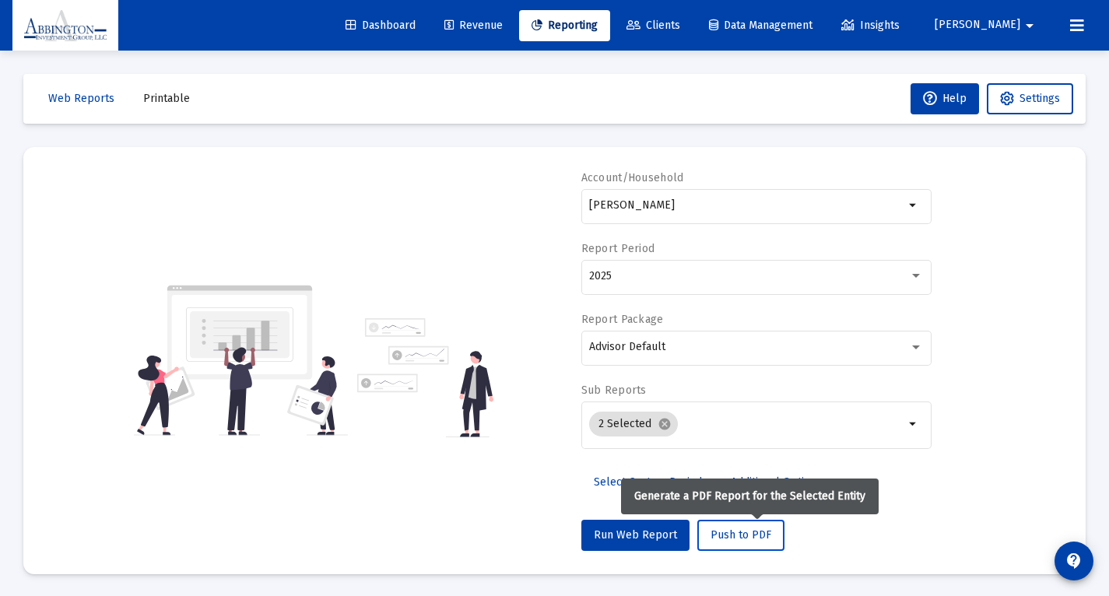
click at [753, 542] on span "Push to PDF" at bounding box center [741, 535] width 61 height 13
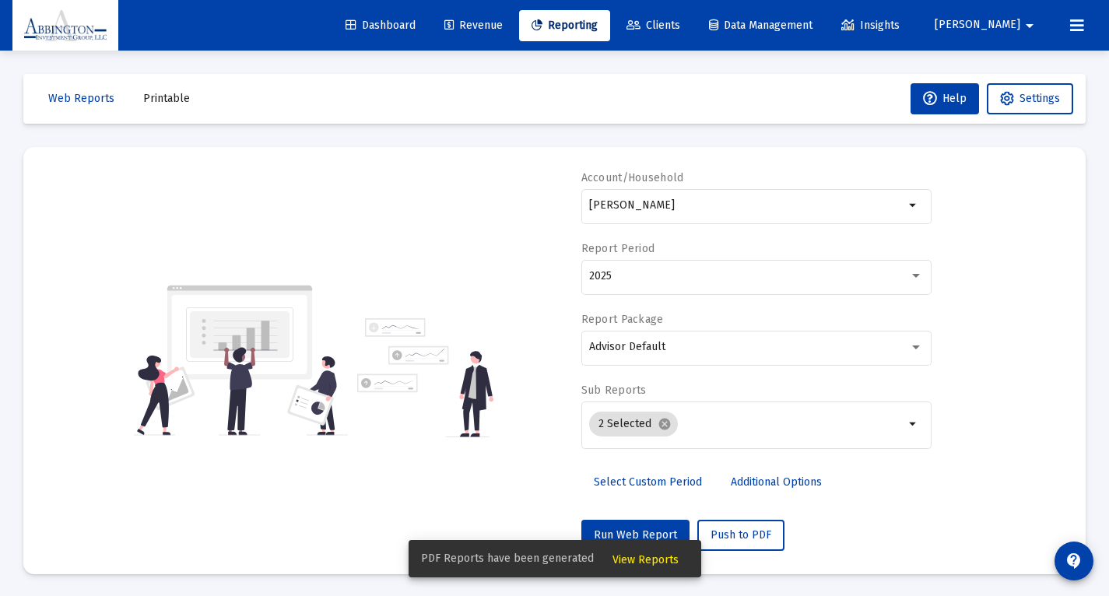
click at [624, 554] on span "View Reports" at bounding box center [646, 560] width 66 height 13
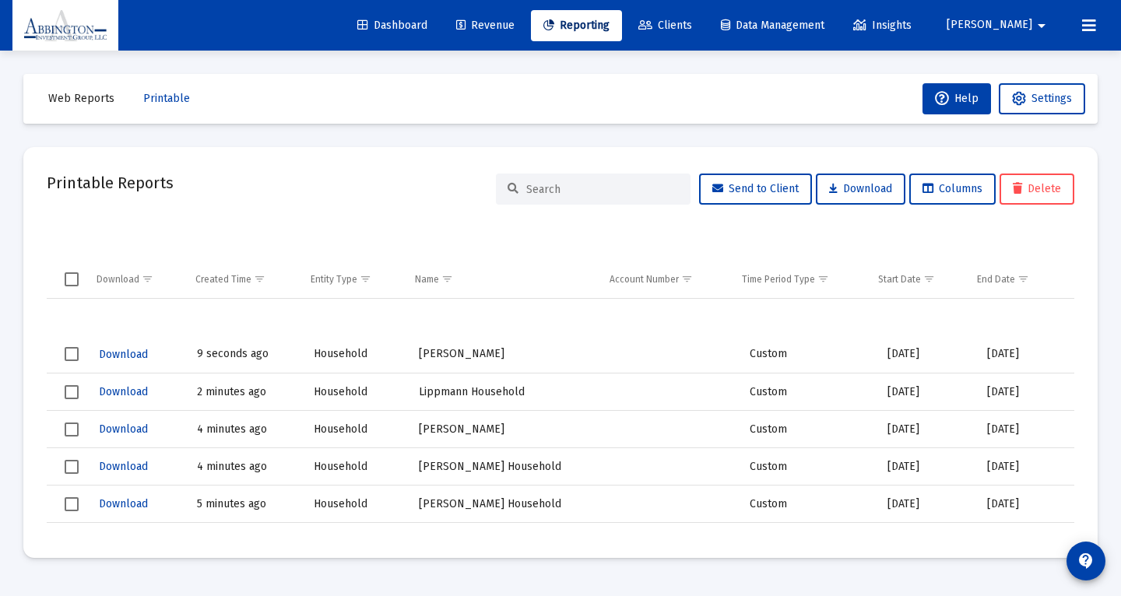
click at [143, 350] on span "Download" at bounding box center [123, 354] width 49 height 13
click at [114, 428] on span "Download" at bounding box center [123, 429] width 49 height 13
